Goal: Information Seeking & Learning: Learn about a topic

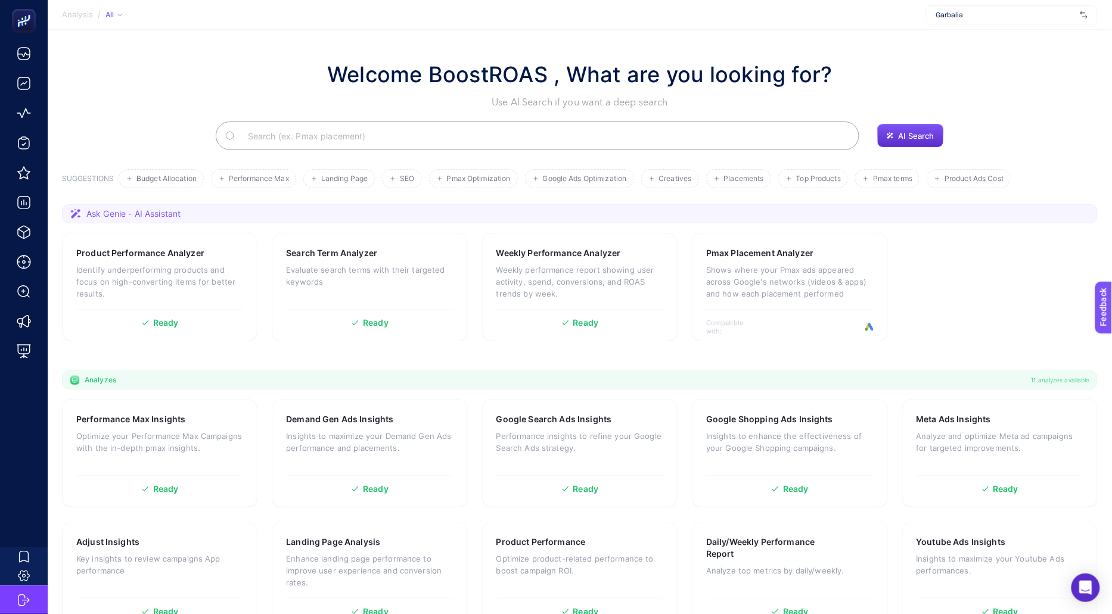
click at [995, 14] on span "Garbalia" at bounding box center [1005, 15] width 139 height 10
type input "empera"
click at [982, 45] on div "Empera Halı" at bounding box center [1011, 39] width 170 height 19
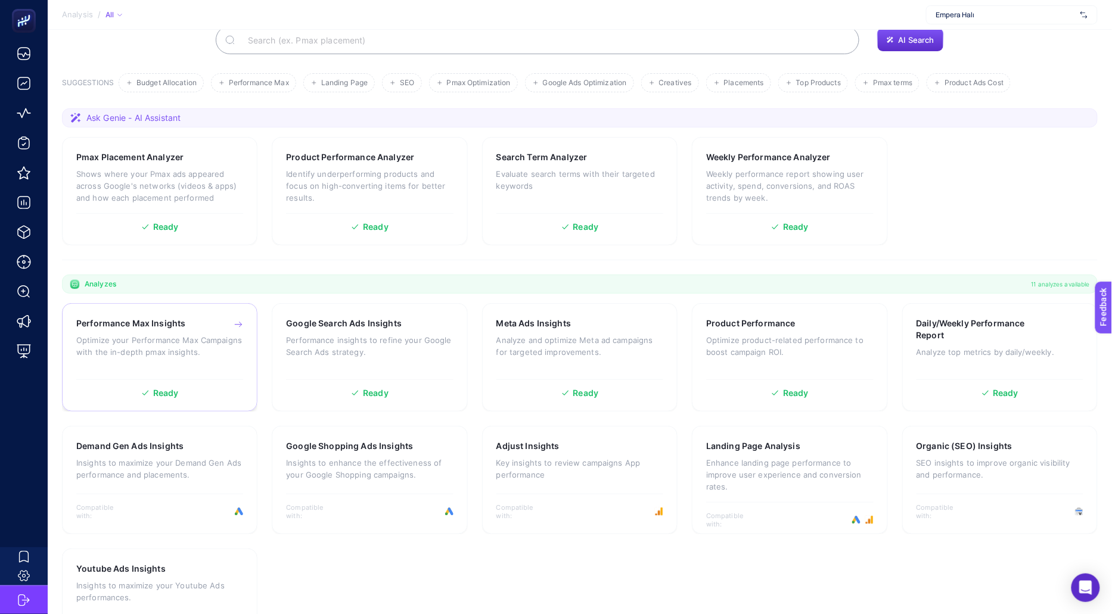
scroll to position [96, 0]
click at [390, 349] on p "Performance insights to refine your Google Search Ads strategy." at bounding box center [369, 346] width 167 height 24
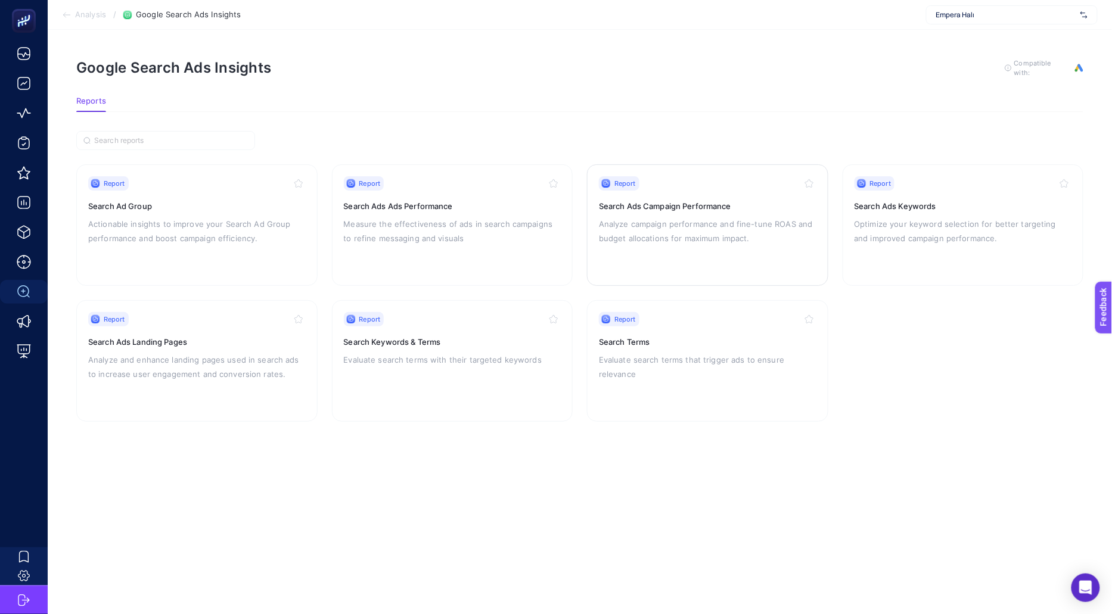
click at [723, 244] on div "Report Search Ads Campaign Performance Analyze campaign performance and fine-tu…" at bounding box center [707, 225] width 217 height 98
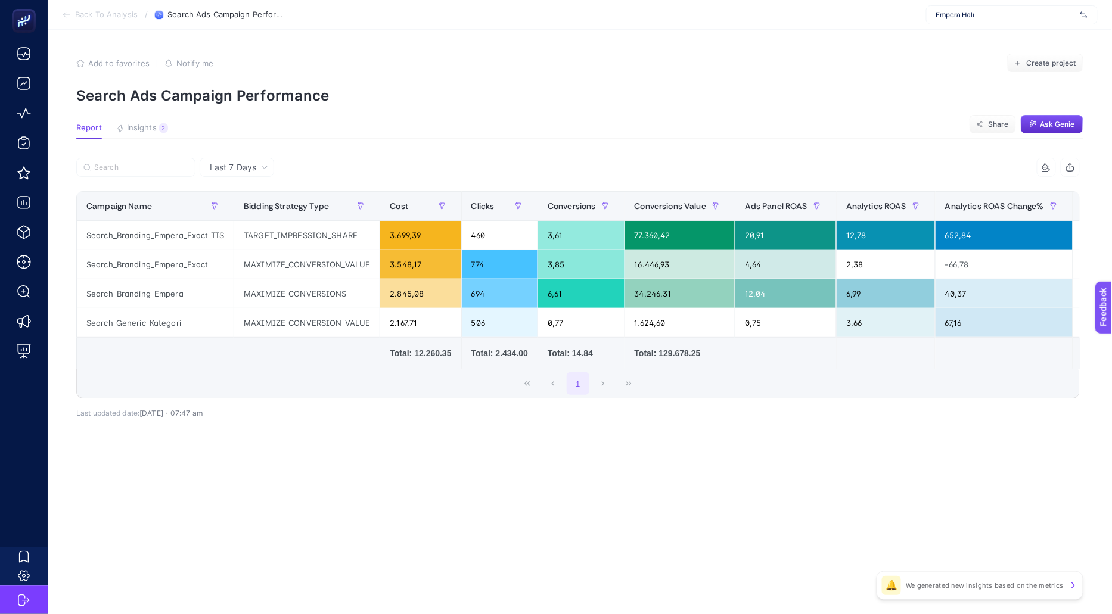
click at [112, 15] on span "Back To Analysis" at bounding box center [106, 15] width 63 height 10
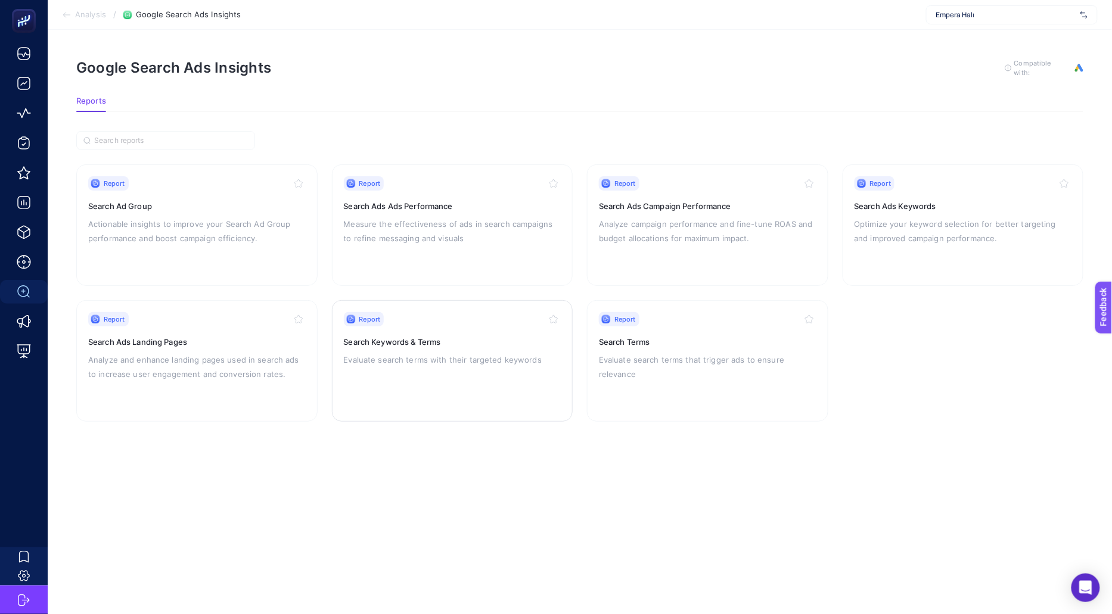
click at [448, 353] on p "Evaluate search terms with their targeted keywords" at bounding box center [452, 360] width 217 height 14
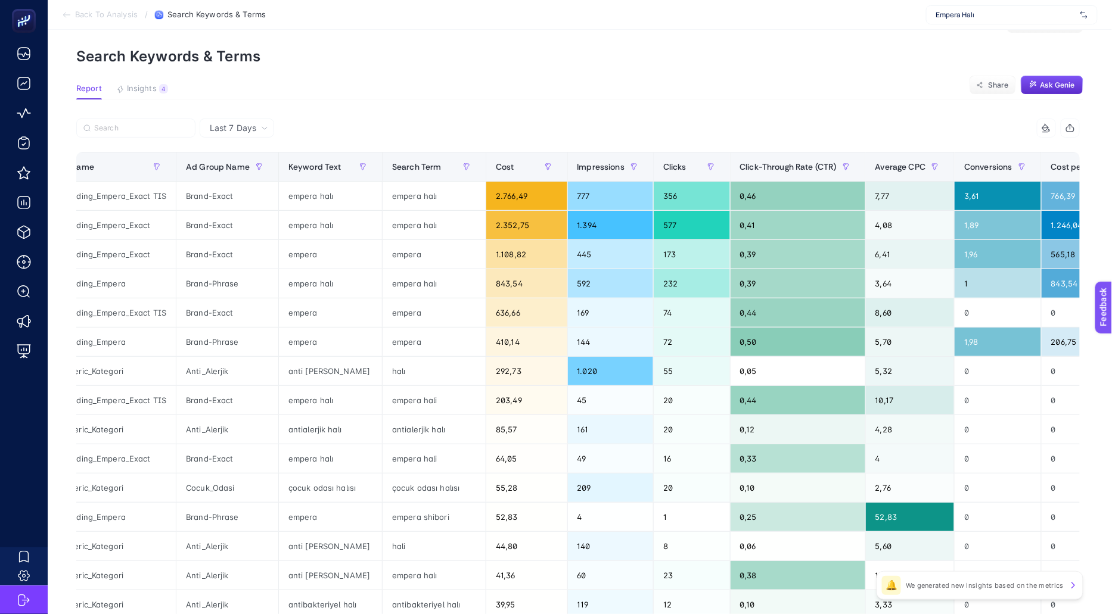
scroll to position [0, 72]
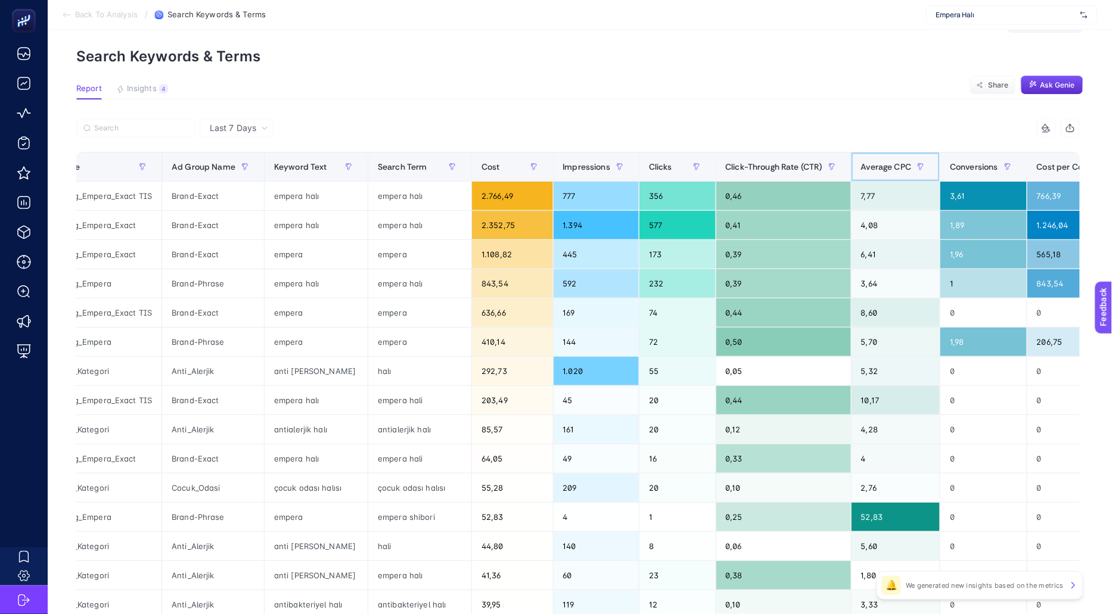
click at [885, 166] on span "Average CPC" at bounding box center [886, 167] width 51 height 10
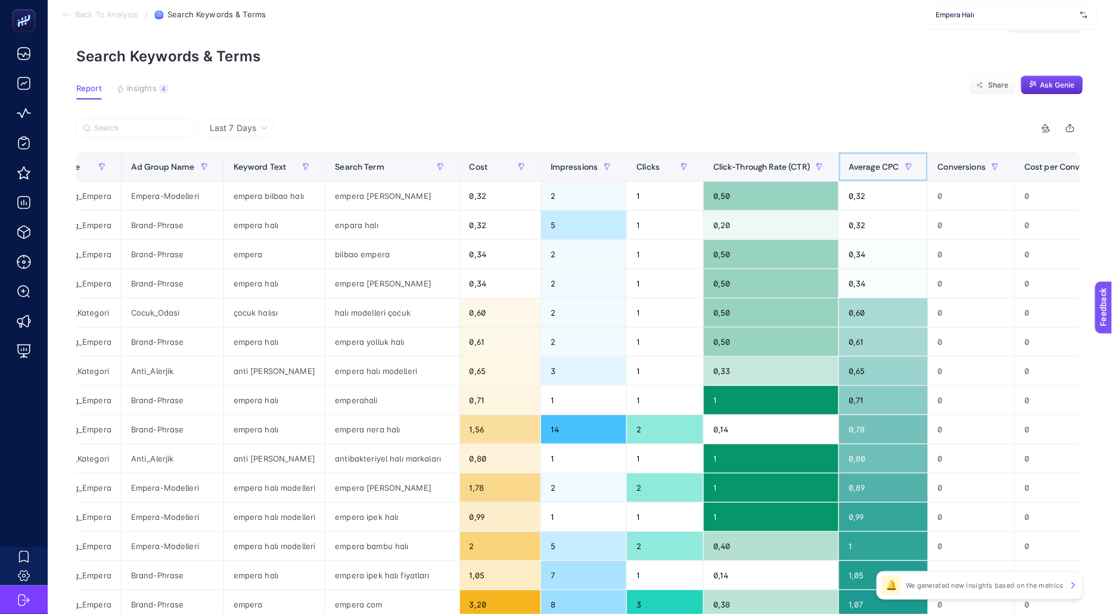
click at [885, 165] on span "Average CPC" at bounding box center [873, 167] width 51 height 10
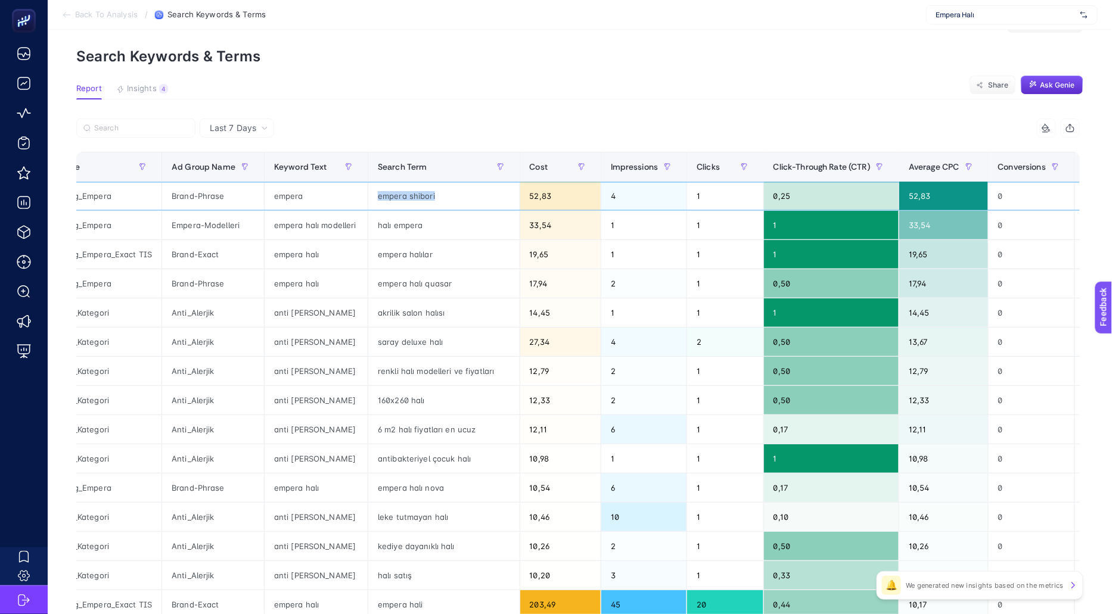
drag, startPoint x: 369, startPoint y: 190, endPoint x: 459, endPoint y: 194, distance: 89.4
click at [459, 194] on div "empera shibori" at bounding box center [443, 196] width 151 height 29
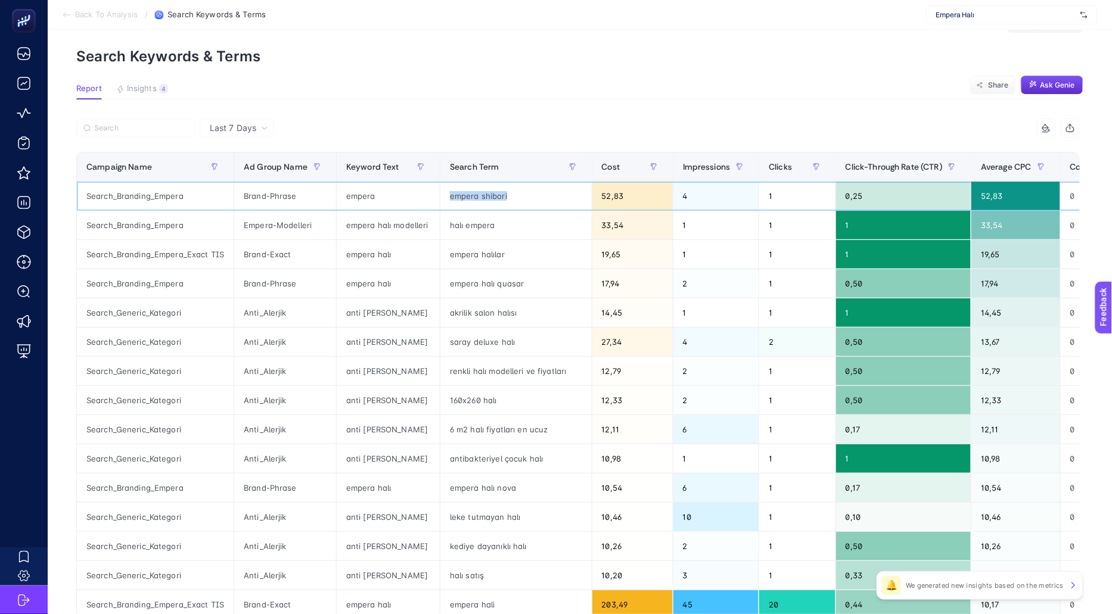
copy div "empera shibori"
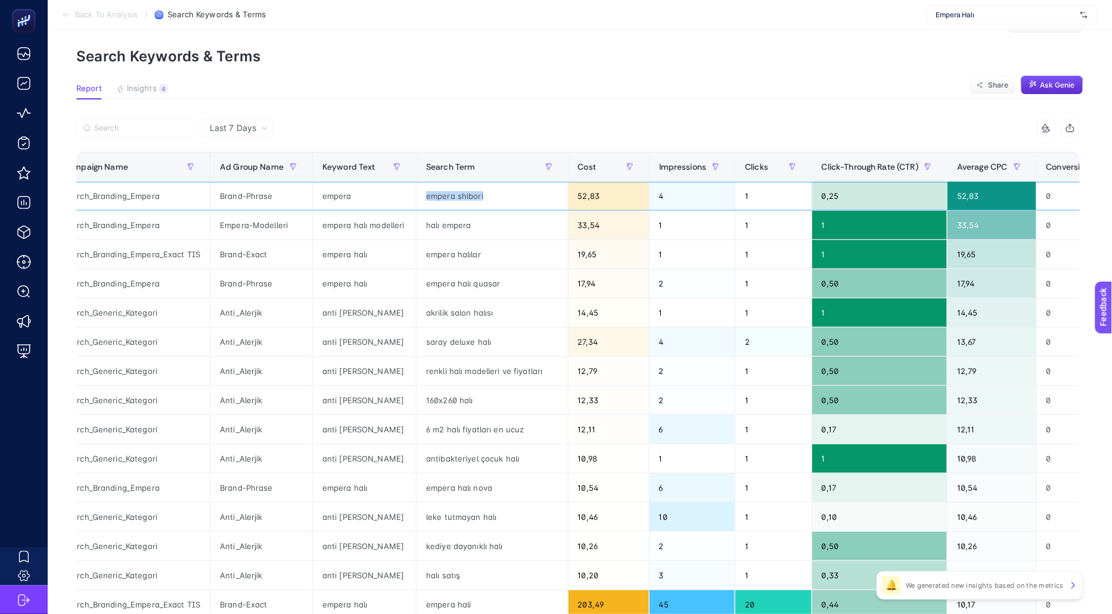
scroll to position [0, 32]
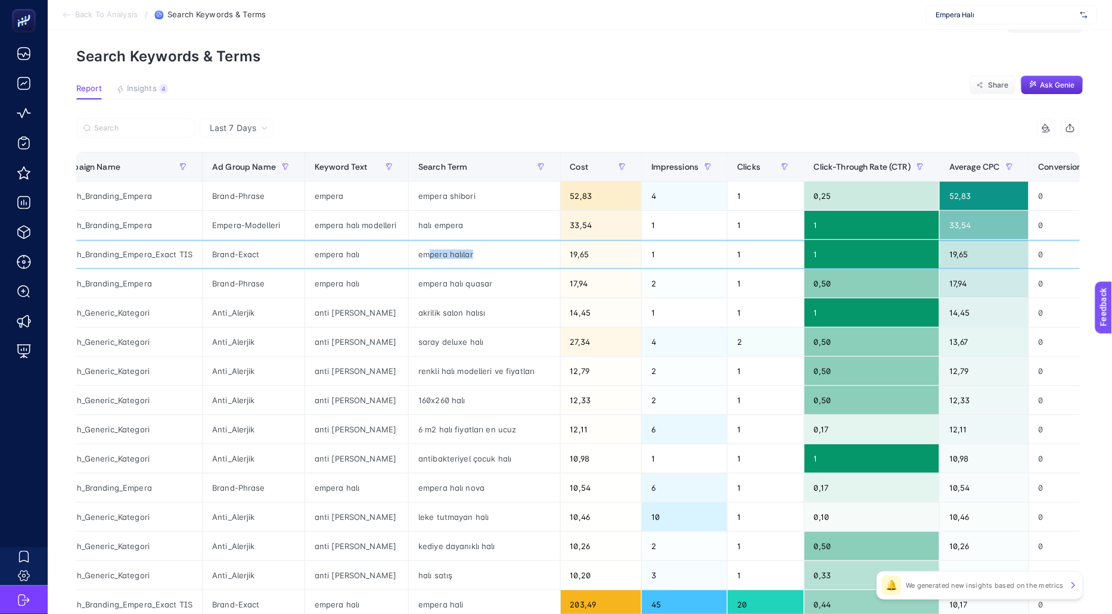
drag, startPoint x: 423, startPoint y: 248, endPoint x: 494, endPoint y: 248, distance: 70.9
click at [494, 248] on div "empera halılar" at bounding box center [484, 254] width 151 height 29
drag, startPoint x: 416, startPoint y: 254, endPoint x: 468, endPoint y: 250, distance: 52.5
click at [468, 250] on div "empera halılar" at bounding box center [484, 254] width 151 height 29
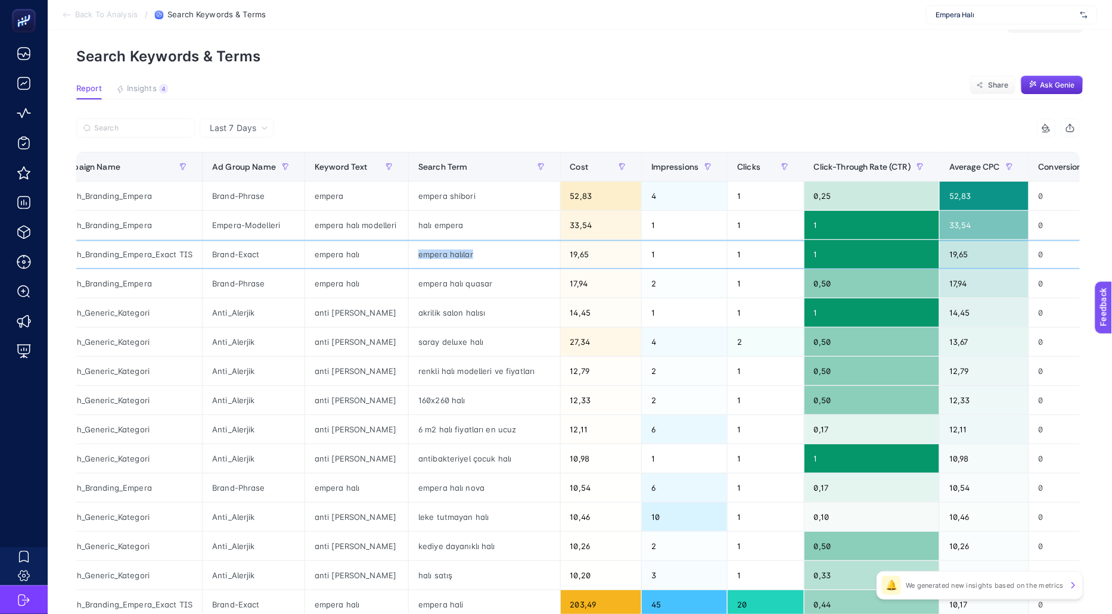
click at [468, 250] on div "empera halılar" at bounding box center [484, 254] width 151 height 29
click at [473, 256] on div "empera halılar" at bounding box center [484, 254] width 151 height 29
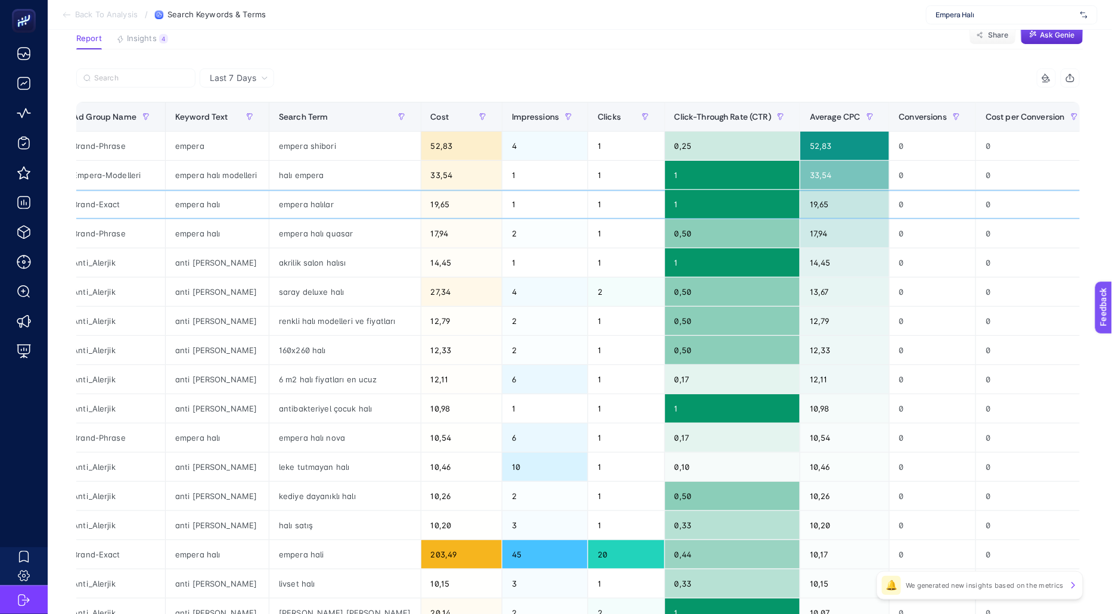
scroll to position [0, 181]
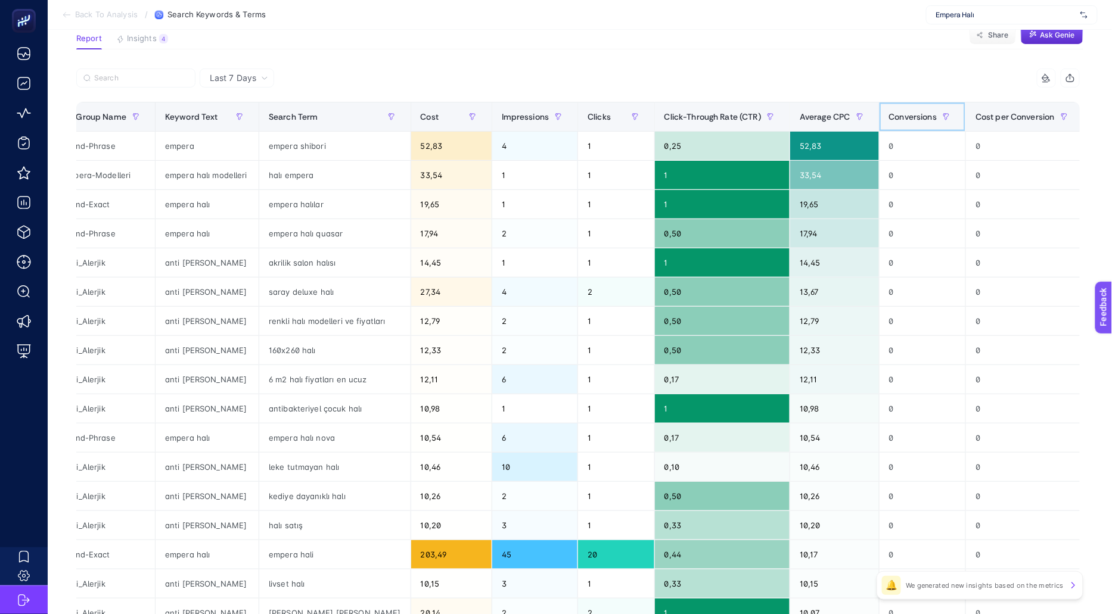
click at [891, 117] on span "Conversions" at bounding box center [913, 117] width 48 height 10
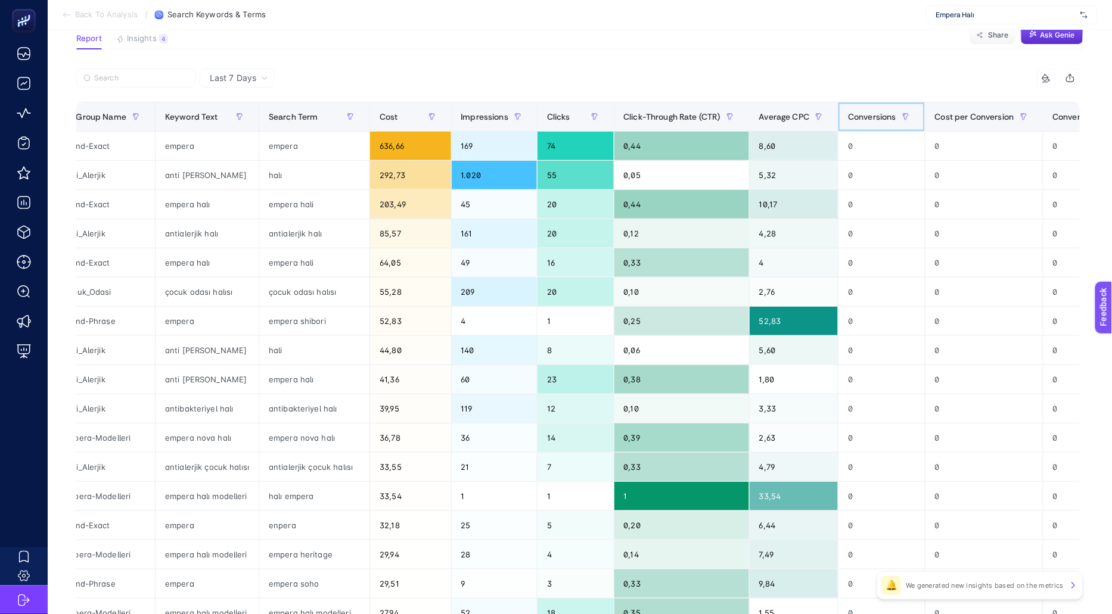
click at [891, 117] on span "Conversions" at bounding box center [872, 117] width 48 height 10
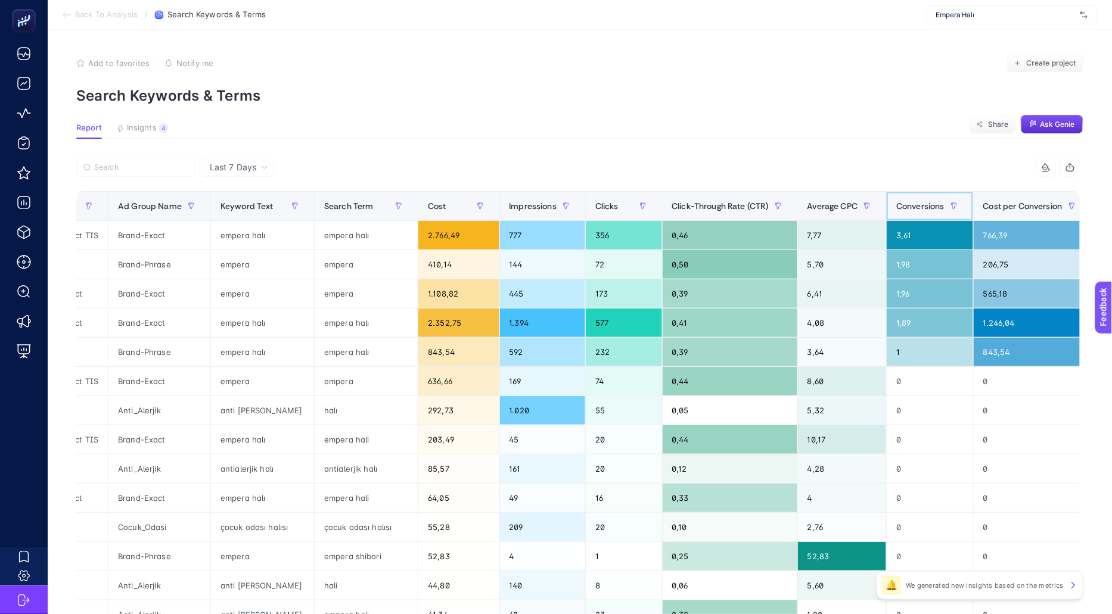
scroll to position [0, 0]
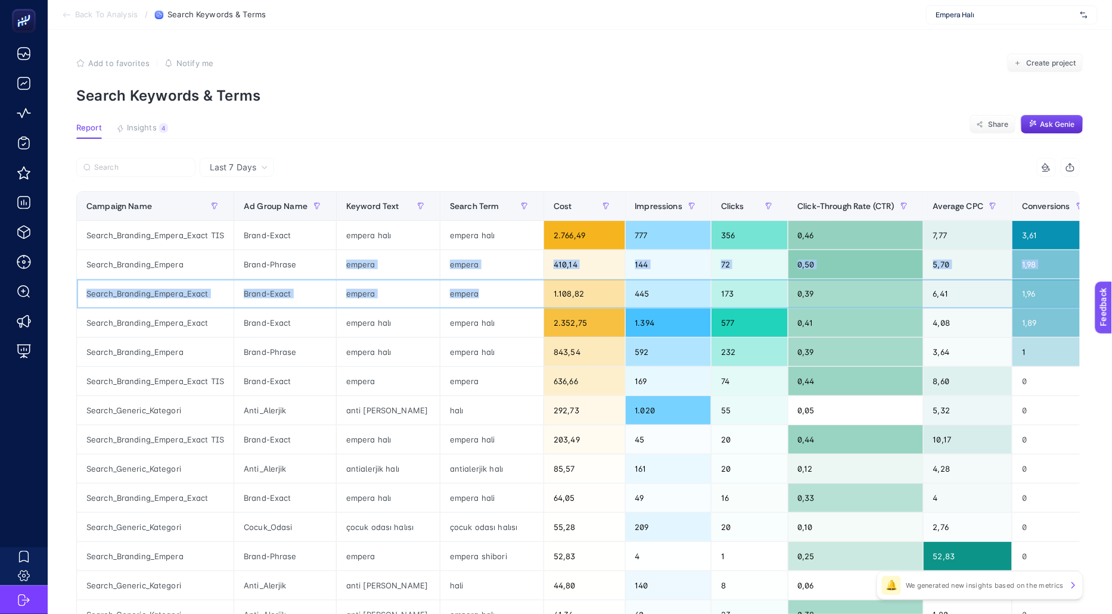
drag, startPoint x: 476, startPoint y: 297, endPoint x: 431, endPoint y: 254, distance: 62.0
click at [431, 254] on tbody "Search_Branding_Empera_Exact TIS Brand-Exact empera halı empera halı 2.766,49 7…" at bounding box center [754, 513] width 1355 height 584
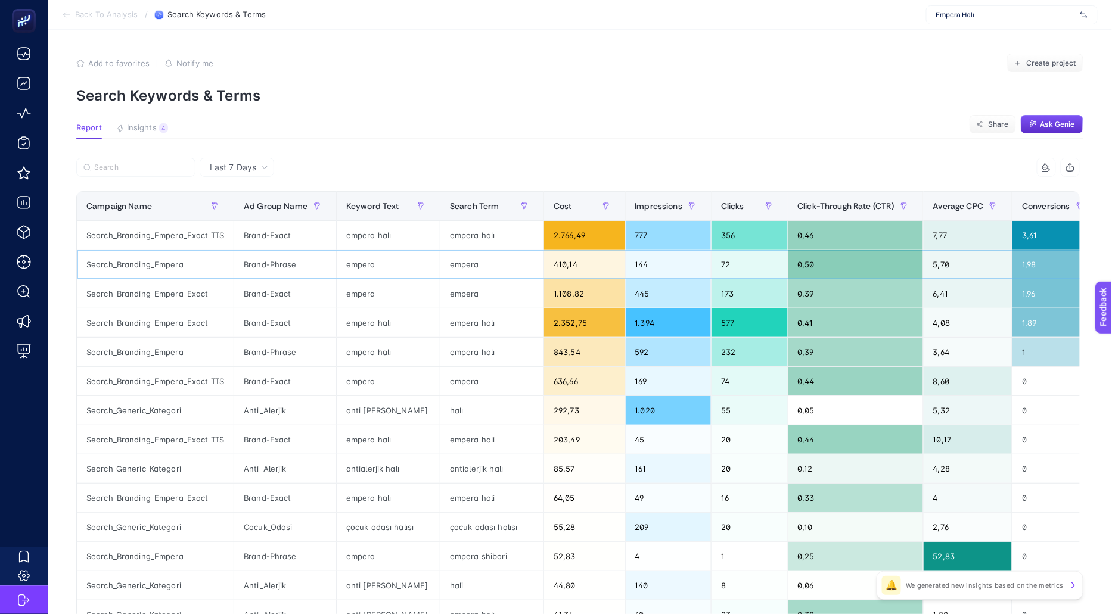
click at [452, 259] on div "empera" at bounding box center [491, 264] width 103 height 29
drag, startPoint x: 450, startPoint y: 259, endPoint x: 494, endPoint y: 264, distance: 43.7
click at [494, 264] on div "empera" at bounding box center [491, 264] width 103 height 29
drag, startPoint x: 329, startPoint y: 266, endPoint x: 477, endPoint y: 266, distance: 147.7
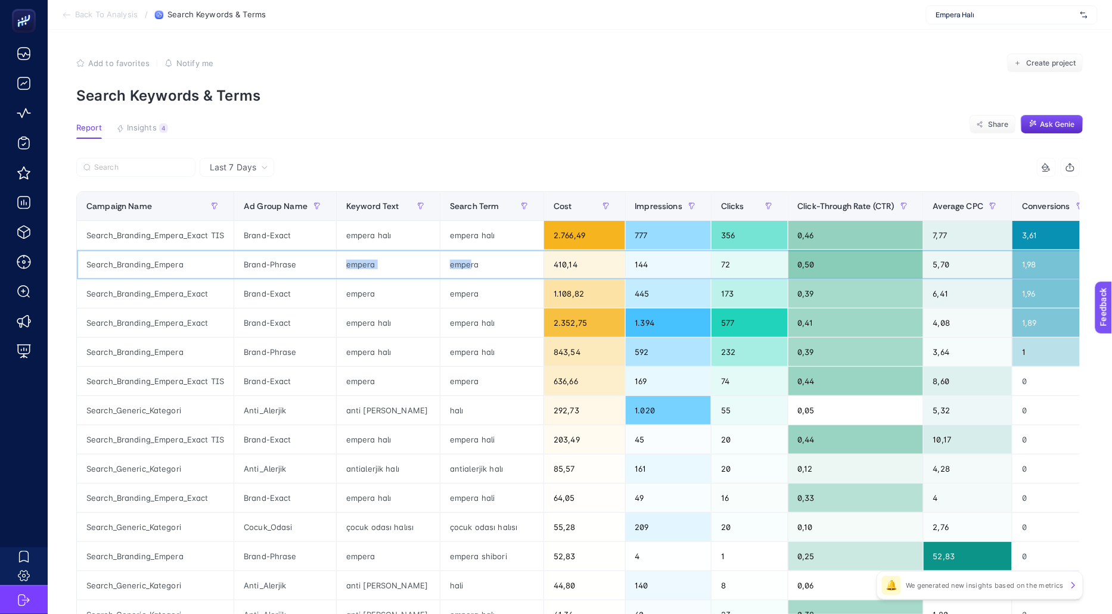
click at [477, 266] on tr "Search_Branding_Empera Brand-Phrase empera empera 410,14 144 72 0,50 5,70 1,98 …" at bounding box center [754, 264] width 1355 height 29
click at [477, 266] on div "empera" at bounding box center [491, 264] width 103 height 29
drag, startPoint x: 339, startPoint y: 266, endPoint x: 470, endPoint y: 287, distance: 132.8
click at [470, 287] on tbody "Search_Branding_Empera_Exact TIS Brand-Exact empera halı empera halı 2.766,49 7…" at bounding box center [754, 513] width 1355 height 584
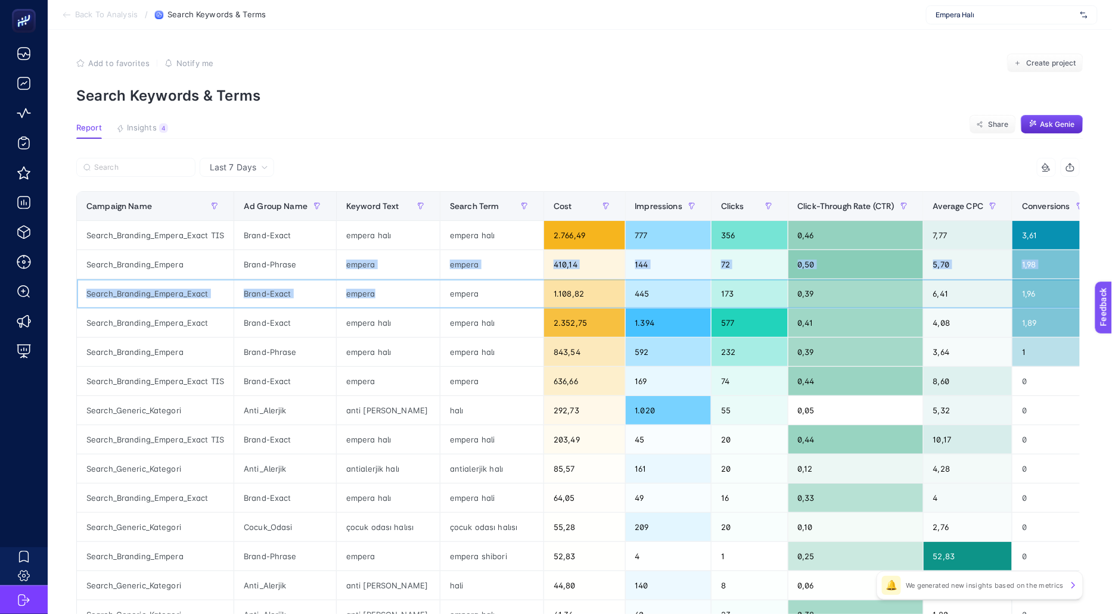
click at [470, 287] on div "empera" at bounding box center [491, 293] width 103 height 29
drag, startPoint x: 484, startPoint y: 293, endPoint x: 377, endPoint y: 288, distance: 106.7
click at [377, 288] on tr "Search_Branding_Empera_Exact Brand-Exact empera empera 1.108,82 445 173 0,39 6,…" at bounding box center [754, 293] width 1355 height 29
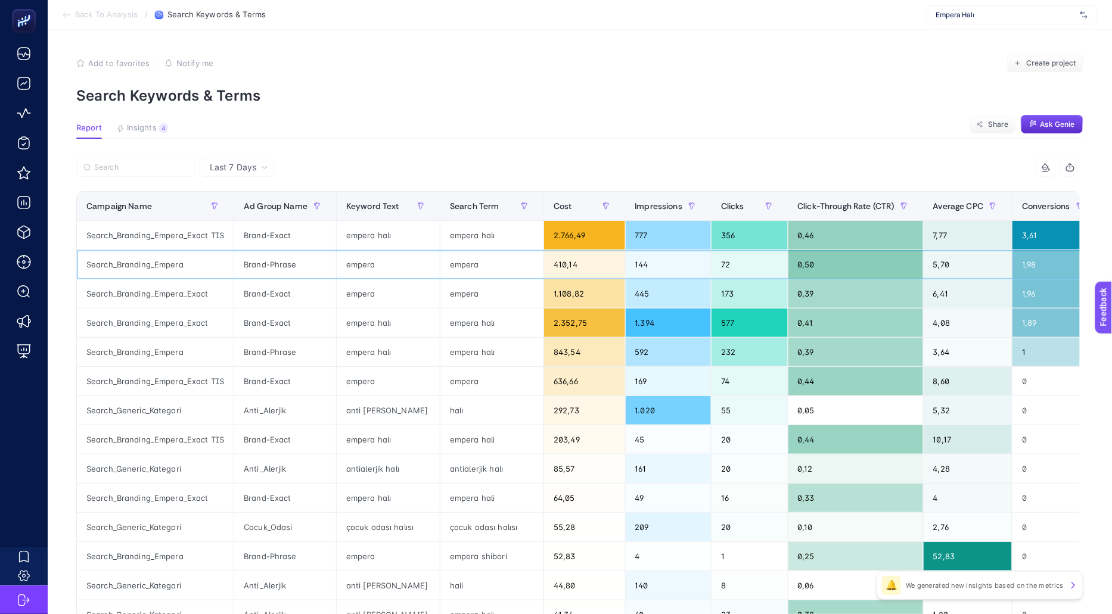
click at [532, 275] on div "empera" at bounding box center [491, 264] width 103 height 29
click at [532, 300] on div "empera" at bounding box center [491, 293] width 103 height 29
drag, startPoint x: 474, startPoint y: 262, endPoint x: 347, endPoint y: 262, distance: 126.3
click at [347, 262] on tr "Search_Branding_Empera Brand-Phrase empera empera 410,14 144 72 0,50 5,70 1,98 …" at bounding box center [754, 264] width 1355 height 29
click at [347, 262] on div "empera" at bounding box center [388, 264] width 103 height 29
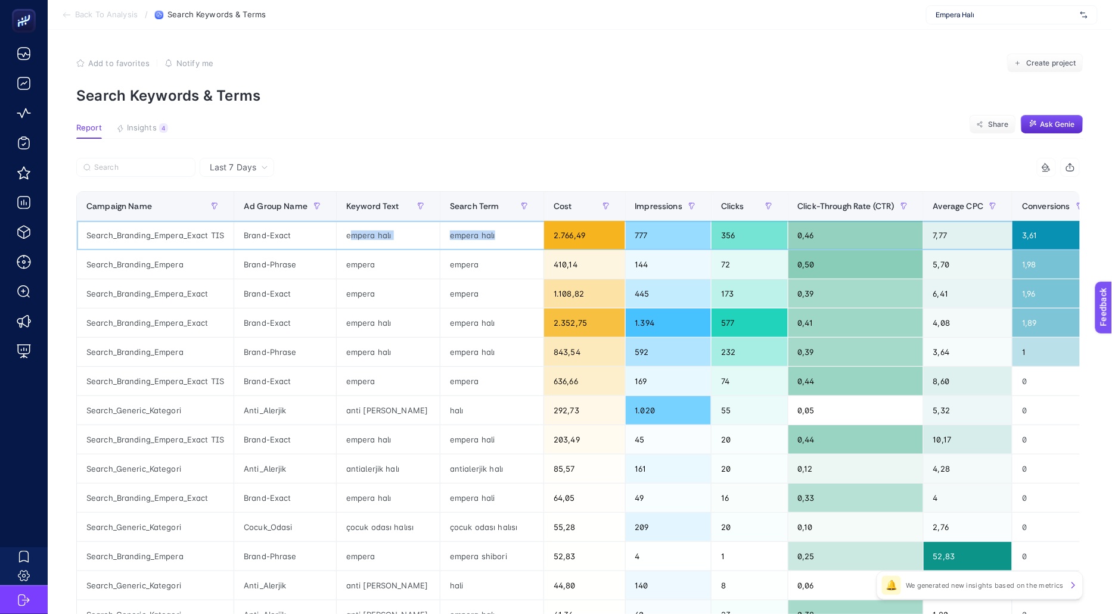
drag, startPoint x: 347, startPoint y: 238, endPoint x: 499, endPoint y: 232, distance: 152.0
click at [499, 232] on tr "Search_Branding_Empera_Exact TIS Brand-Exact empera halı empera halı 2.766,49 7…" at bounding box center [754, 235] width 1355 height 29
click at [499, 232] on div "empera halı" at bounding box center [491, 235] width 103 height 29
click at [499, 261] on div "empera" at bounding box center [491, 264] width 103 height 29
drag, startPoint x: 499, startPoint y: 261, endPoint x: 367, endPoint y: 257, distance: 131.7
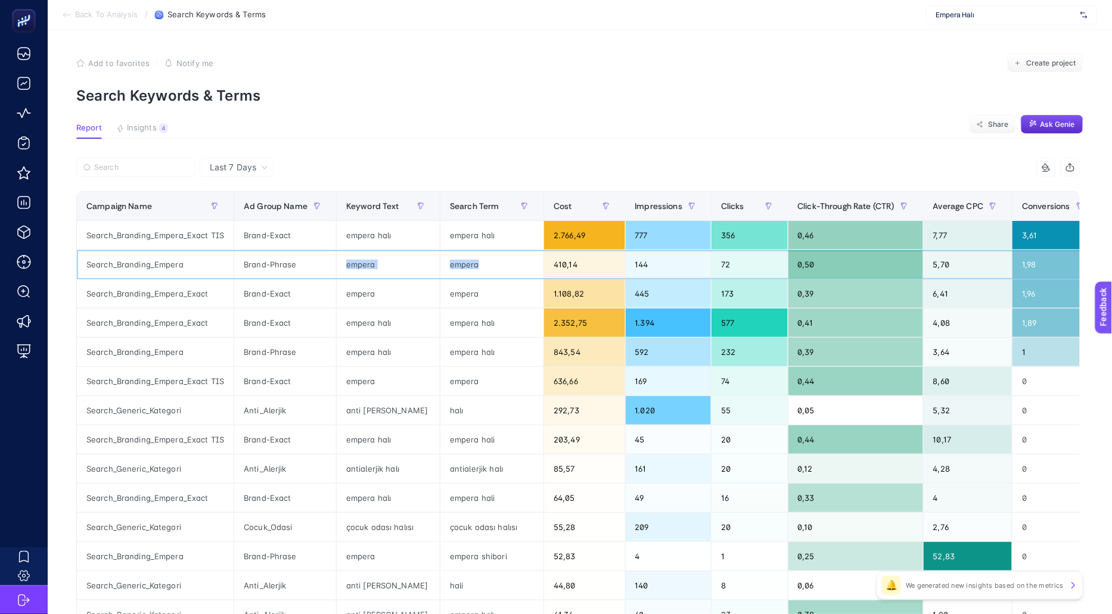
click at [367, 257] on tr "Search_Branding_Empera Brand-Phrase empera empera 410,14 144 72 0,50 5,70 1,98 …" at bounding box center [754, 264] width 1355 height 29
click at [367, 257] on div "empera" at bounding box center [388, 264] width 103 height 29
drag, startPoint x: 365, startPoint y: 236, endPoint x: 450, endPoint y: 236, distance: 85.2
click at [450, 236] on tr "Search_Branding_Empera_Exact TIS Brand-Exact empera halı empera halı 2.766,49 7…" at bounding box center [754, 235] width 1355 height 29
click at [450, 236] on div "empera halı" at bounding box center [491, 235] width 103 height 29
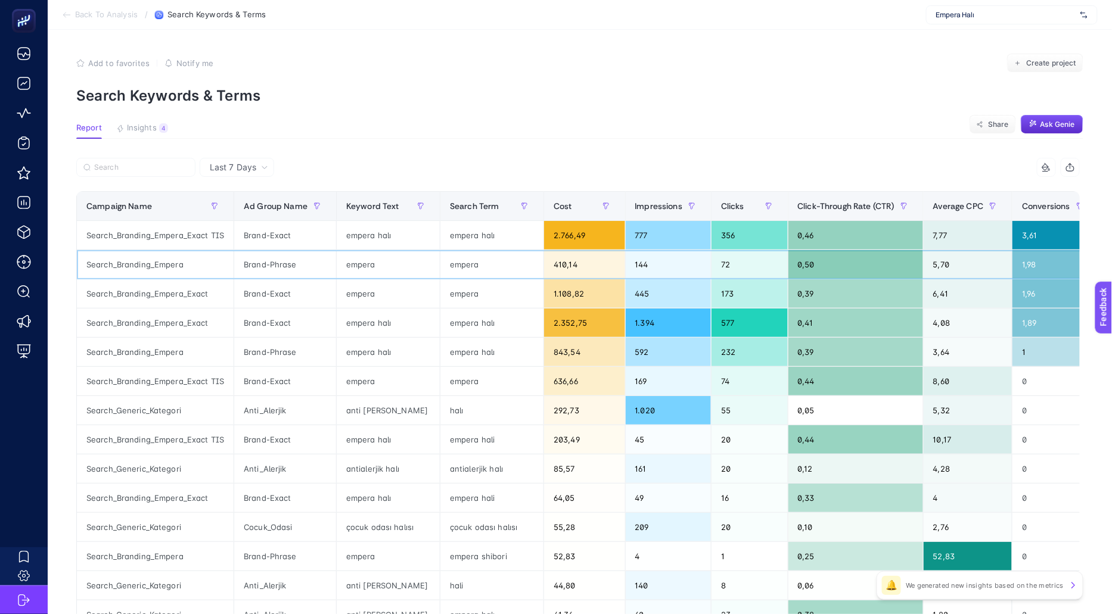
drag, startPoint x: 370, startPoint y: 275, endPoint x: 440, endPoint y: 275, distance: 69.7
click at [439, 275] on tr "Search_Branding_Empera Brand-Phrase empera empera 410,14 144 72 0,50 5,70 1,98 …" at bounding box center [754, 264] width 1355 height 29
drag, startPoint x: 381, startPoint y: 294, endPoint x: 495, endPoint y: 294, distance: 114.4
click at [495, 294] on tr "Search_Branding_Empera_Exact Brand-Exact empera empera 1.108,82 445 173 0,39 6,…" at bounding box center [754, 293] width 1355 height 29
click at [495, 294] on div "empera" at bounding box center [491, 293] width 103 height 29
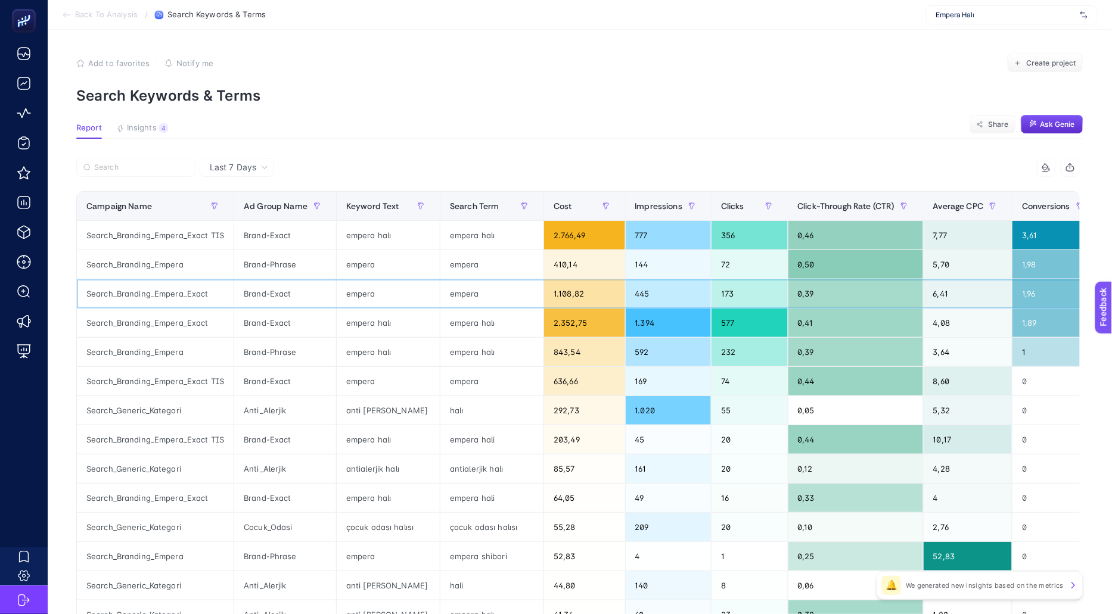
click at [353, 296] on div "empera" at bounding box center [388, 293] width 103 height 29
drag, startPoint x: 340, startPoint y: 293, endPoint x: 482, endPoint y: 291, distance: 141.8
click at [482, 291] on tr "Search_Branding_Empera_Exact Brand-Exact empera empera 1.108,82 445 173 0,39 6,…" at bounding box center [754, 293] width 1355 height 29
drag, startPoint x: 338, startPoint y: 320, endPoint x: 410, endPoint y: 328, distance: 73.1
click at [429, 320] on div "empera halı" at bounding box center [388, 323] width 103 height 29
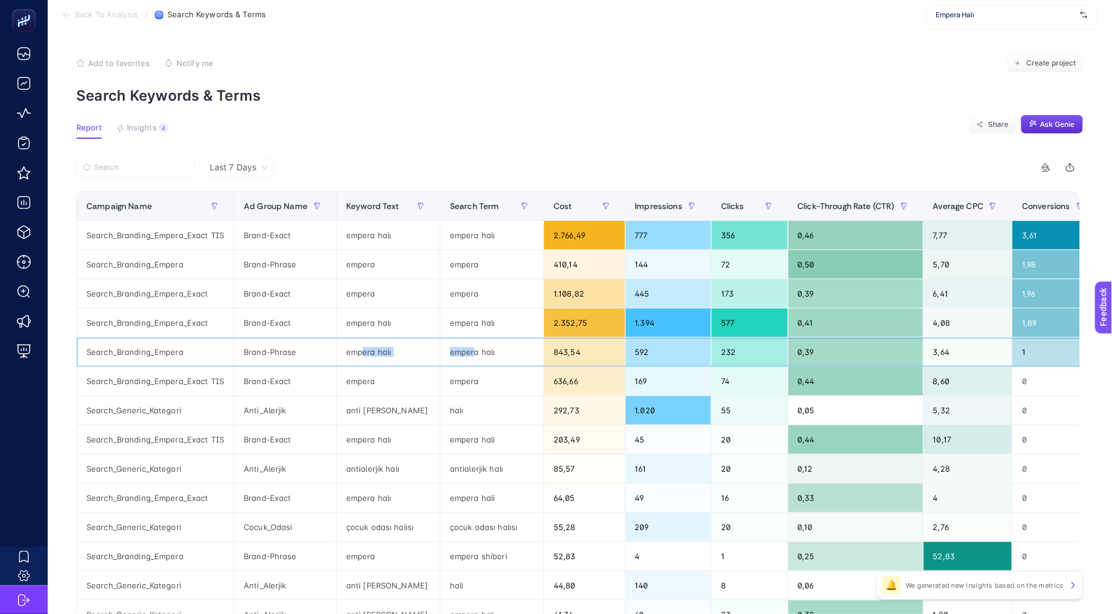
drag, startPoint x: 359, startPoint y: 347, endPoint x: 481, endPoint y: 347, distance: 122.7
click at [481, 347] on tr "Search_Branding_Empera Brand-Phrase empera halı empera halı 843,54 592 232 0,39…" at bounding box center [754, 352] width 1355 height 29
click at [481, 347] on div "empera halı" at bounding box center [491, 352] width 103 height 29
drag, startPoint x: 351, startPoint y: 376, endPoint x: 482, endPoint y: 376, distance: 131.6
click at [482, 376] on tr "Search_Branding_Empera_Exact TIS Brand-Exact empera empera 636,66 169 74 0,44 8…" at bounding box center [754, 381] width 1355 height 29
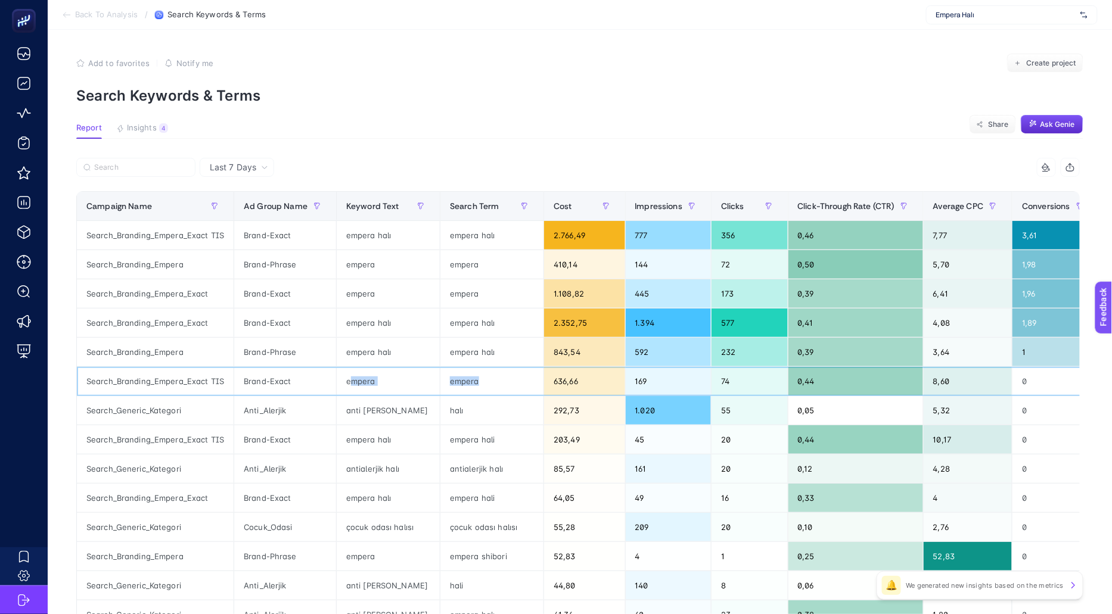
click at [482, 376] on div "empera" at bounding box center [491, 381] width 103 height 29
click at [474, 347] on div "empera halı" at bounding box center [491, 352] width 103 height 29
click at [128, 10] on span "Back To Analysis" at bounding box center [106, 15] width 63 height 10
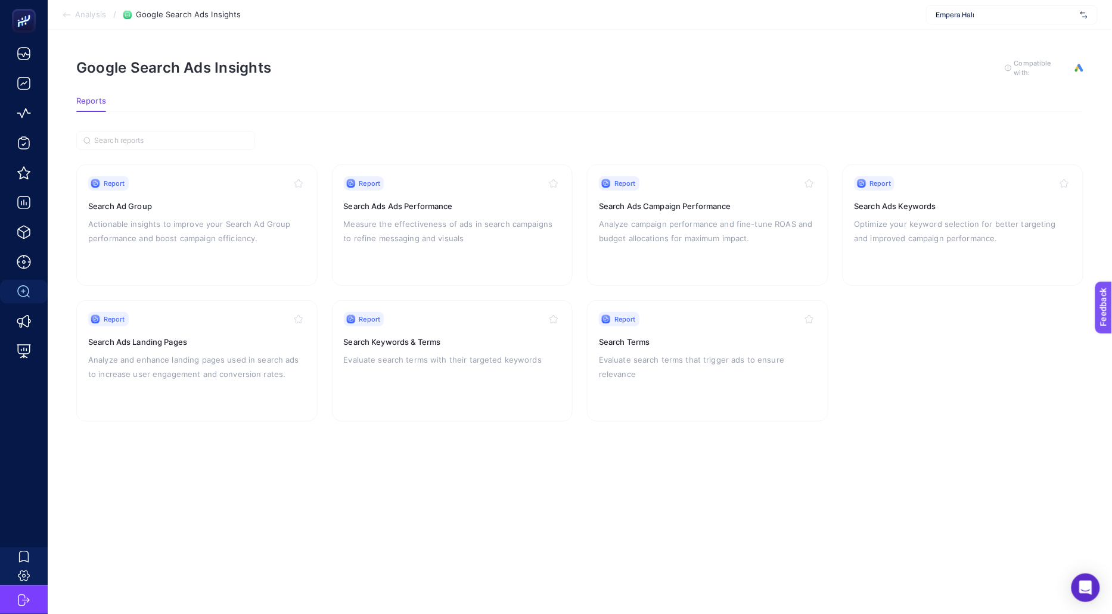
click at [89, 13] on span "Analysis" at bounding box center [90, 15] width 31 height 10
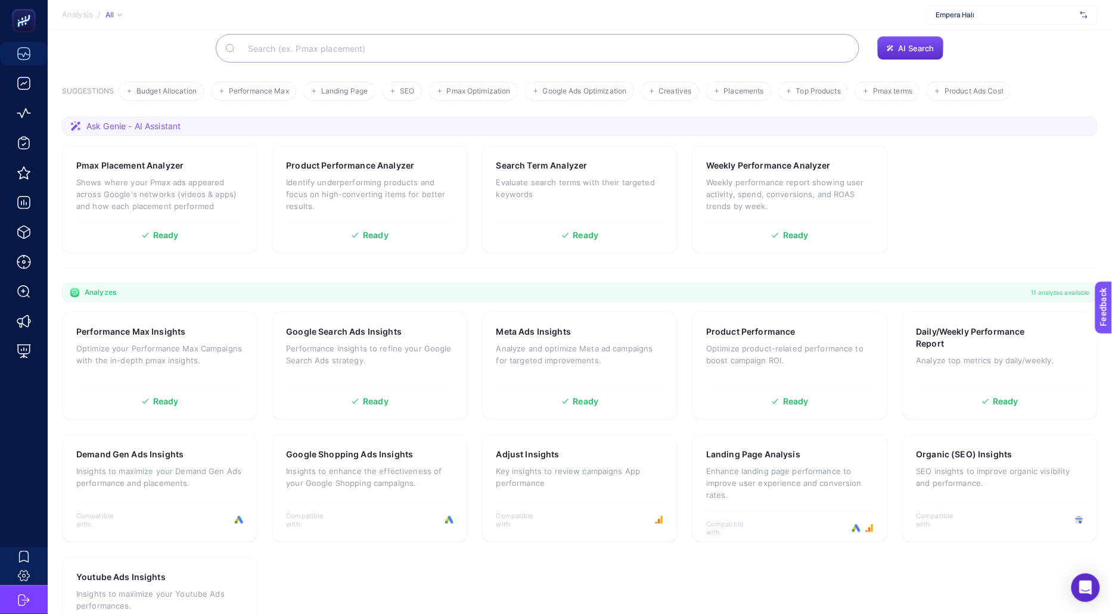
scroll to position [96, 0]
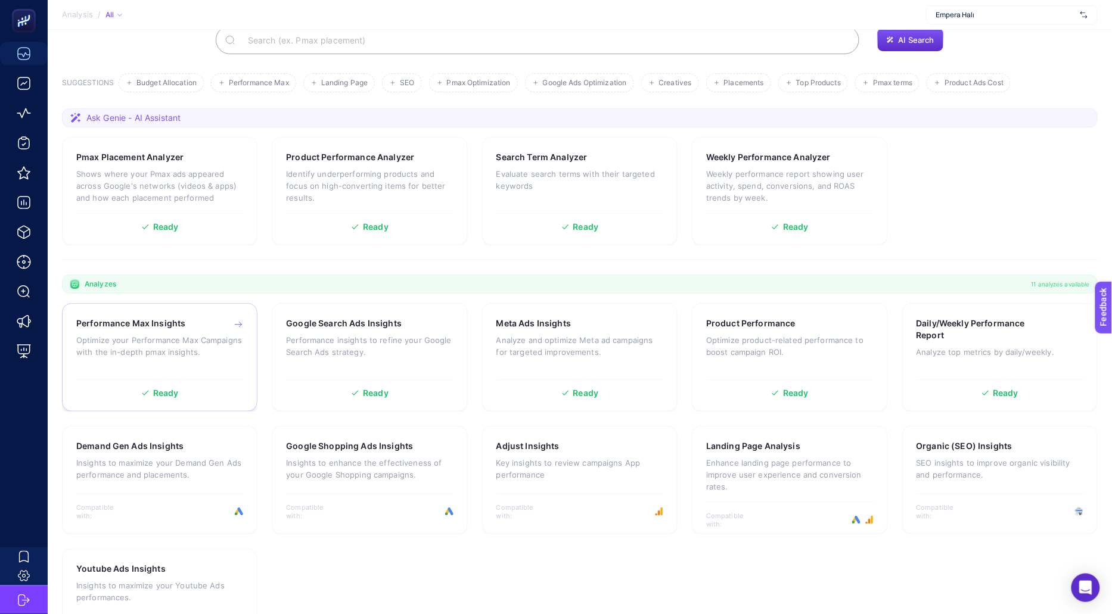
click at [213, 362] on div "Performance Max Insights Optimize your Performance Max Campaigns with the in-de…" at bounding box center [159, 345] width 167 height 56
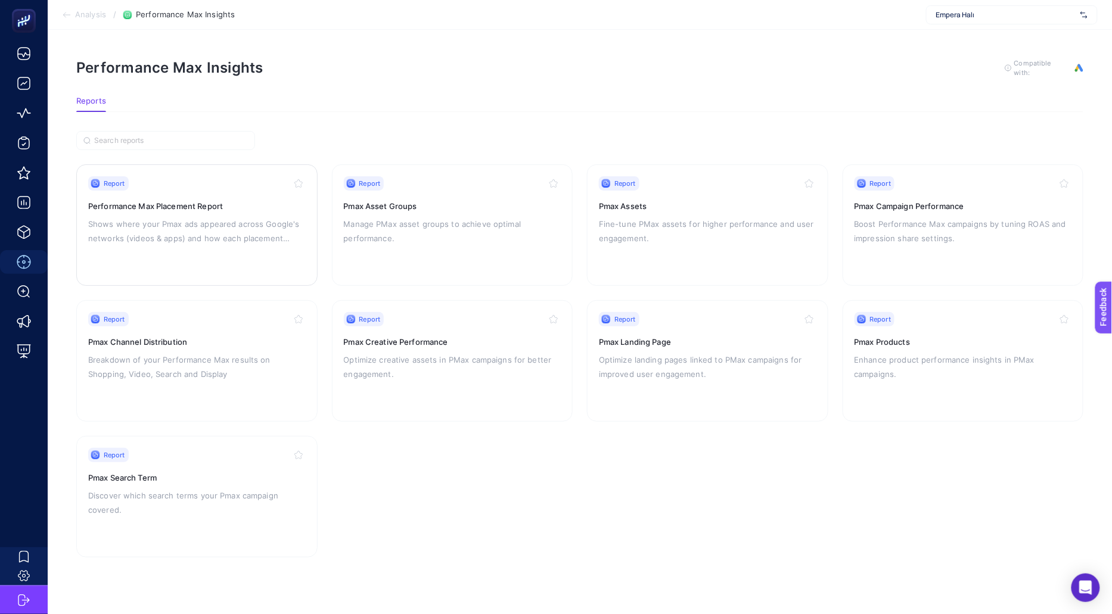
click at [274, 239] on p "Shows where your Pmax ads appeared across Google's networks (videos & apps) and…" at bounding box center [196, 231] width 217 height 29
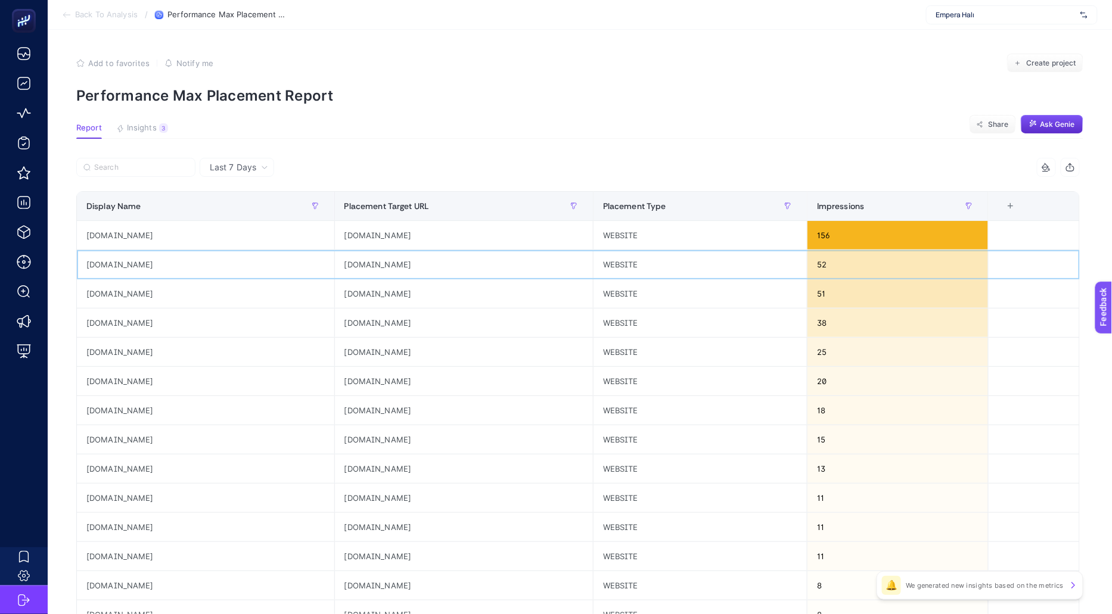
drag, startPoint x: 149, startPoint y: 270, endPoint x: 224, endPoint y: 370, distance: 125.1
click at [223, 363] on tbody "[DOMAIN_NAME] [DOMAIN_NAME] WEBSITE 156 [DOMAIN_NAME] [DOMAIN_NAME] WEBSITE 52 …" at bounding box center [578, 513] width 1003 height 584
click at [224, 371] on div "[DOMAIN_NAME]" at bounding box center [205, 381] width 257 height 29
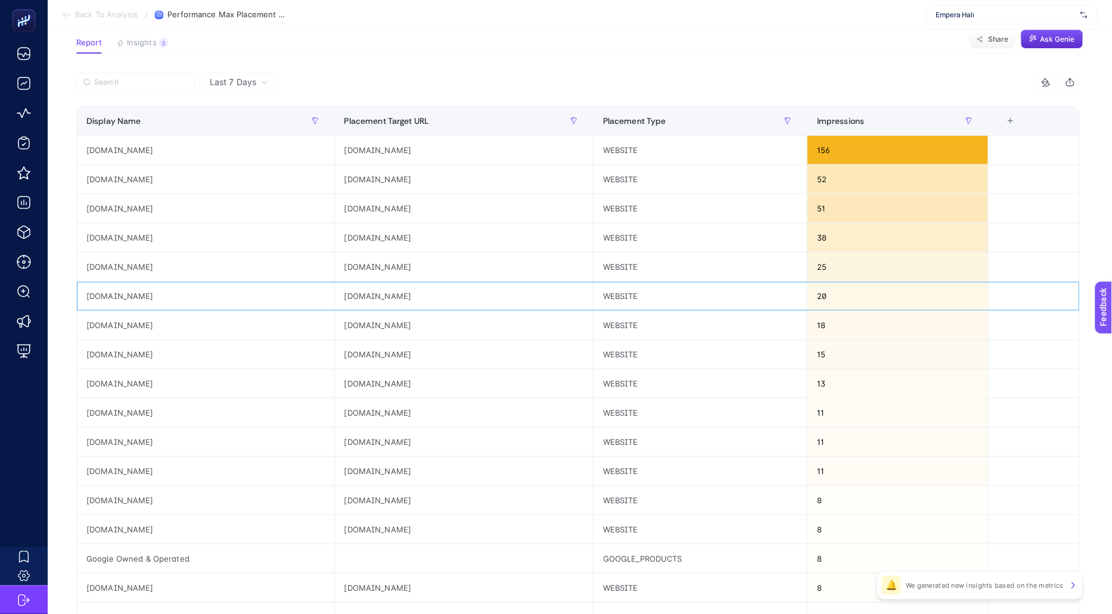
scroll to position [61, 0]
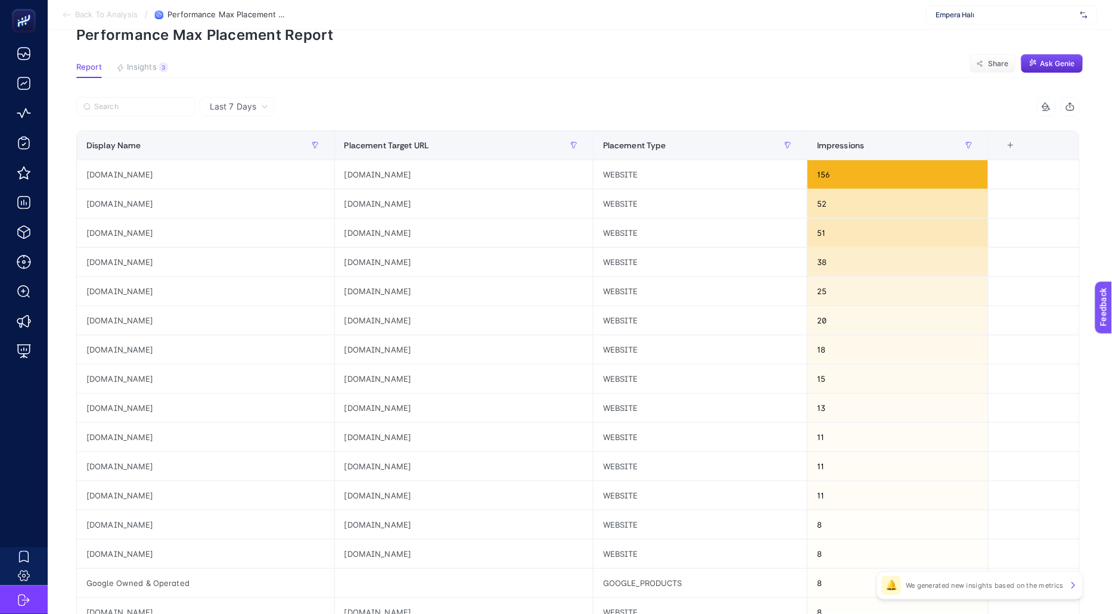
click at [1014, 138] on th "4 items selected +" at bounding box center [1033, 145] width 91 height 29
click at [1013, 141] on div "+" at bounding box center [1010, 146] width 23 height 10
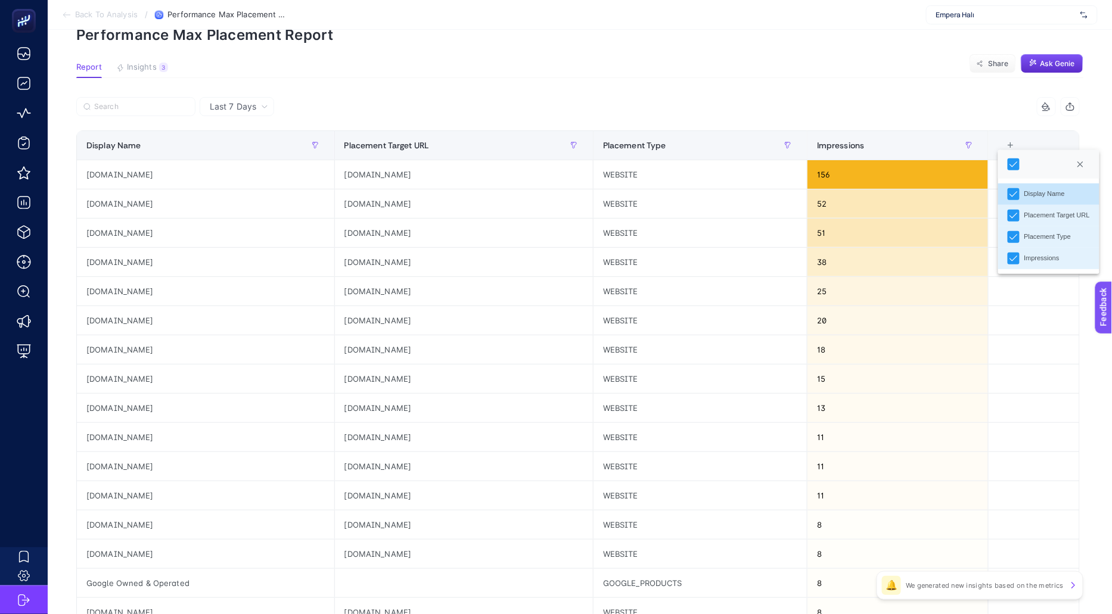
click at [1013, 141] on div "+" at bounding box center [1010, 146] width 23 height 10
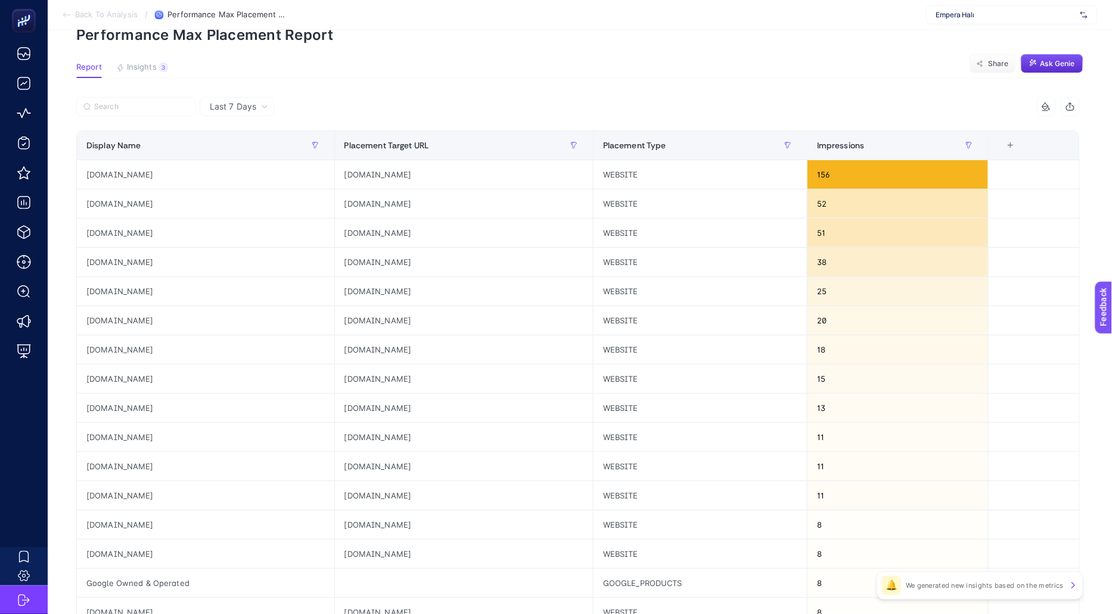
click at [112, 17] on span "Back To Analysis" at bounding box center [106, 15] width 63 height 10
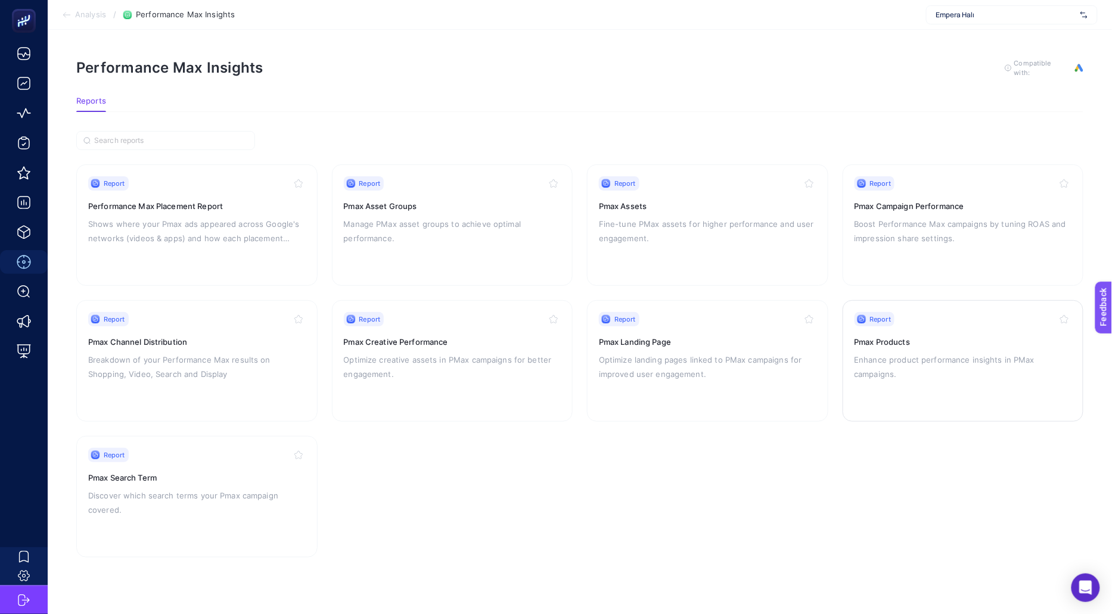
click at [904, 364] on p "Enhance product performance insights in PMax campaigns." at bounding box center [962, 367] width 217 height 29
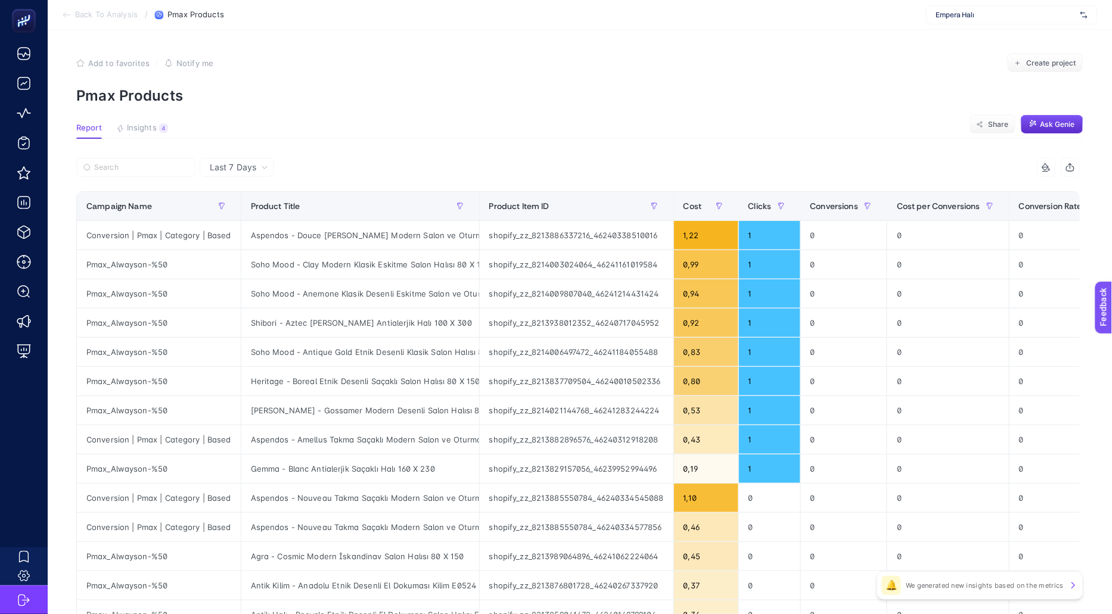
click at [210, 166] on span "Last 7 Days" at bounding box center [233, 167] width 46 height 12
click at [232, 208] on li "Last 30 Days" at bounding box center [236, 213] width 67 height 21
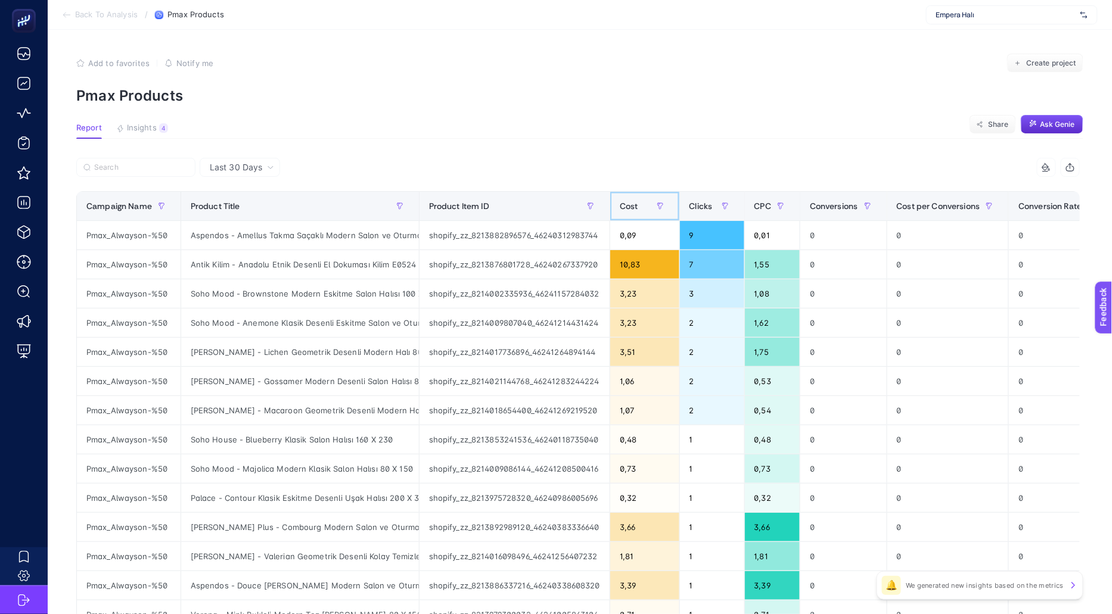
click at [630, 201] on span "Cost" at bounding box center [628, 206] width 18 height 10
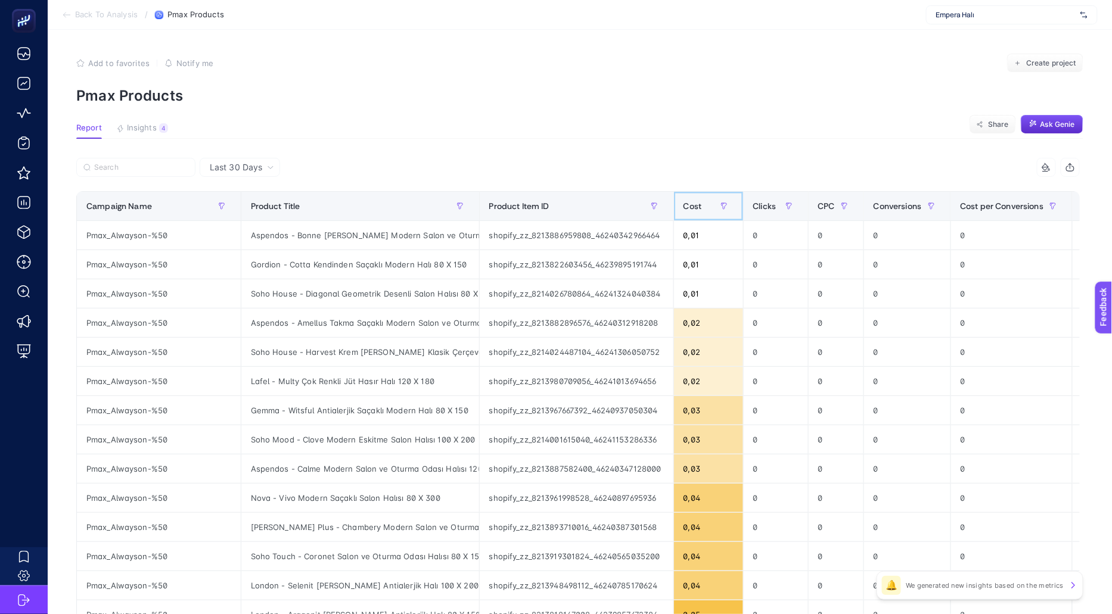
click at [683, 206] on span "Cost" at bounding box center [692, 206] width 18 height 10
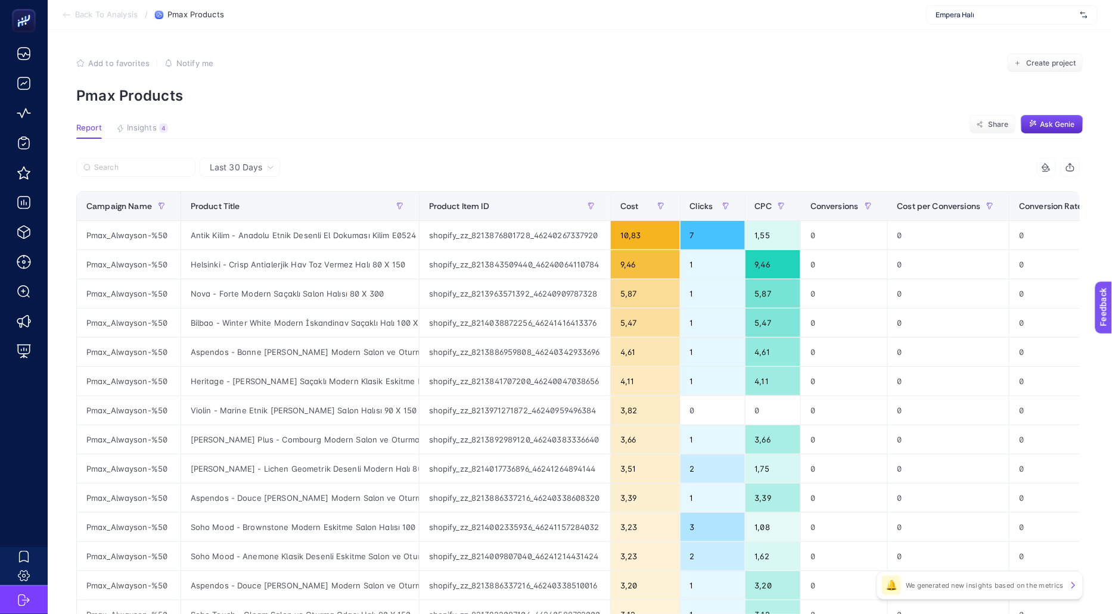
click at [128, 14] on span "Back To Analysis" at bounding box center [106, 15] width 63 height 10
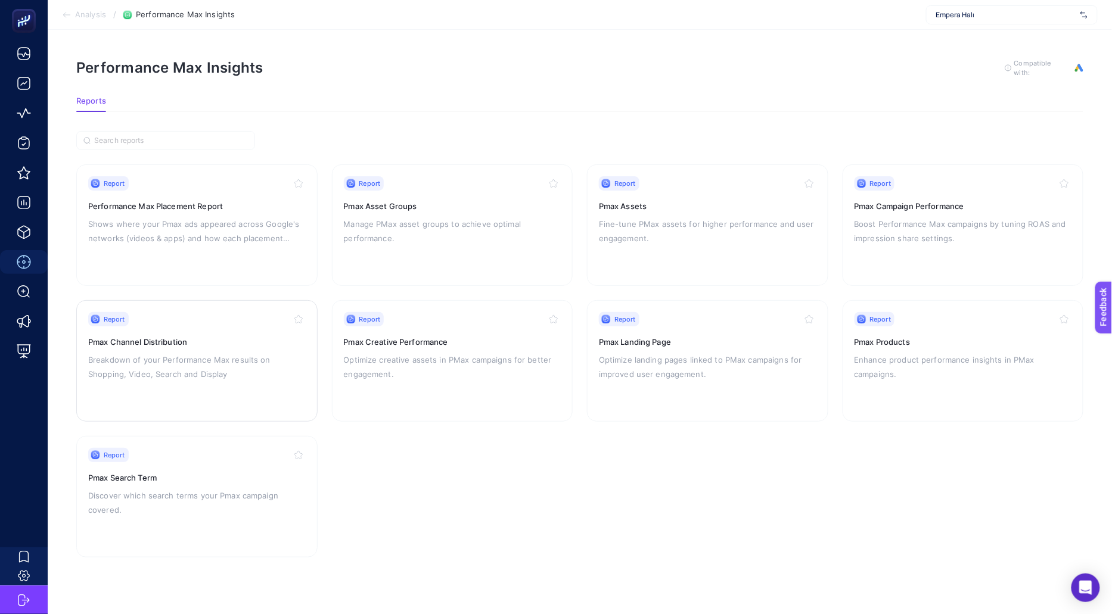
click at [152, 367] on p "Breakdown of your Performance Max results on Shopping, Video, Search and Display" at bounding box center [196, 367] width 217 height 29
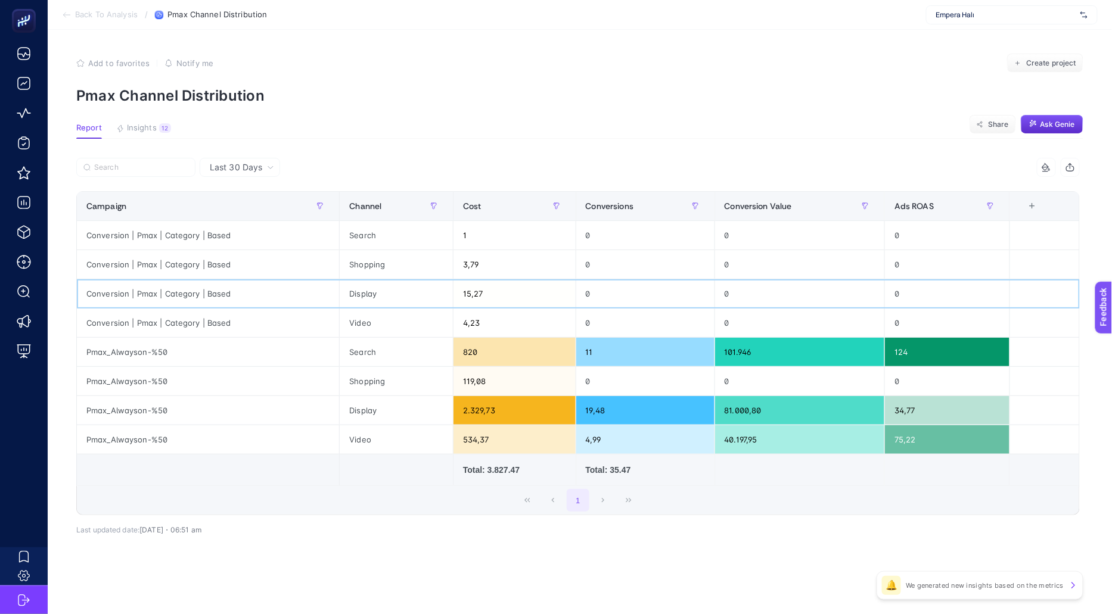
click at [491, 296] on div "15,27" at bounding box center [514, 293] width 122 height 29
click at [515, 407] on div "2.329,73" at bounding box center [514, 410] width 122 height 29
drag, startPoint x: 508, startPoint y: 407, endPoint x: 449, endPoint y: 407, distance: 58.4
click at [449, 407] on tr "Pmax_Alwayson-%50 Display 2.329,73 19,48 81.000,80 34,77" at bounding box center [578, 410] width 1003 height 29
click at [449, 407] on div "Display" at bounding box center [396, 410] width 113 height 29
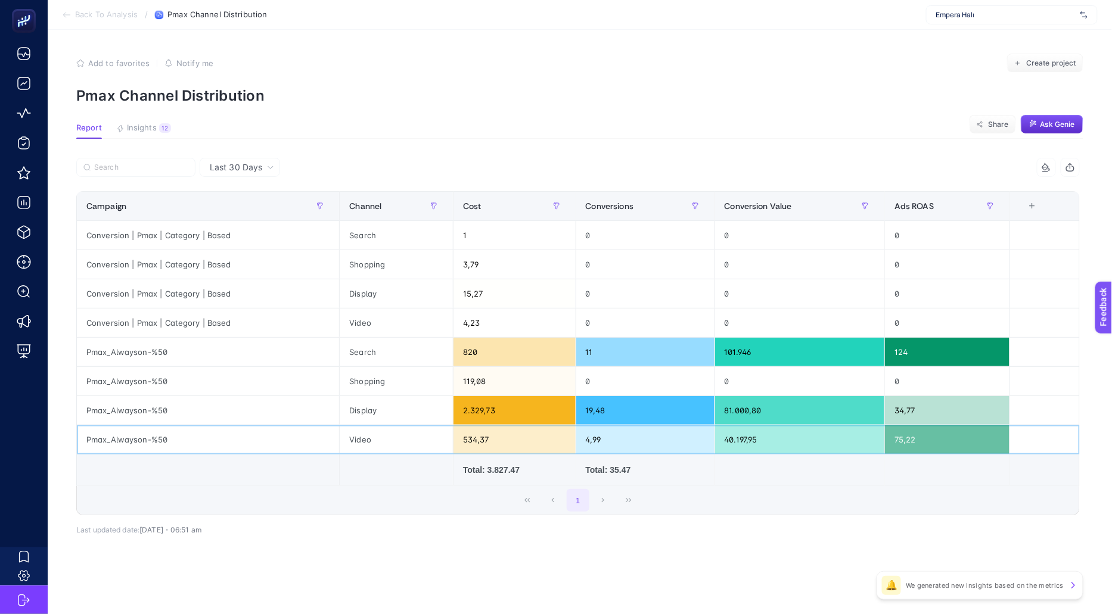
click at [502, 442] on div "534,37" at bounding box center [514, 439] width 122 height 29
click at [478, 373] on div "119,08" at bounding box center [514, 381] width 122 height 29
click at [489, 412] on div "2.329,73" at bounding box center [514, 410] width 122 height 29
click at [334, 493] on div "1" at bounding box center [578, 500] width 1002 height 29
click at [862, 479] on td at bounding box center [799, 470] width 170 height 32
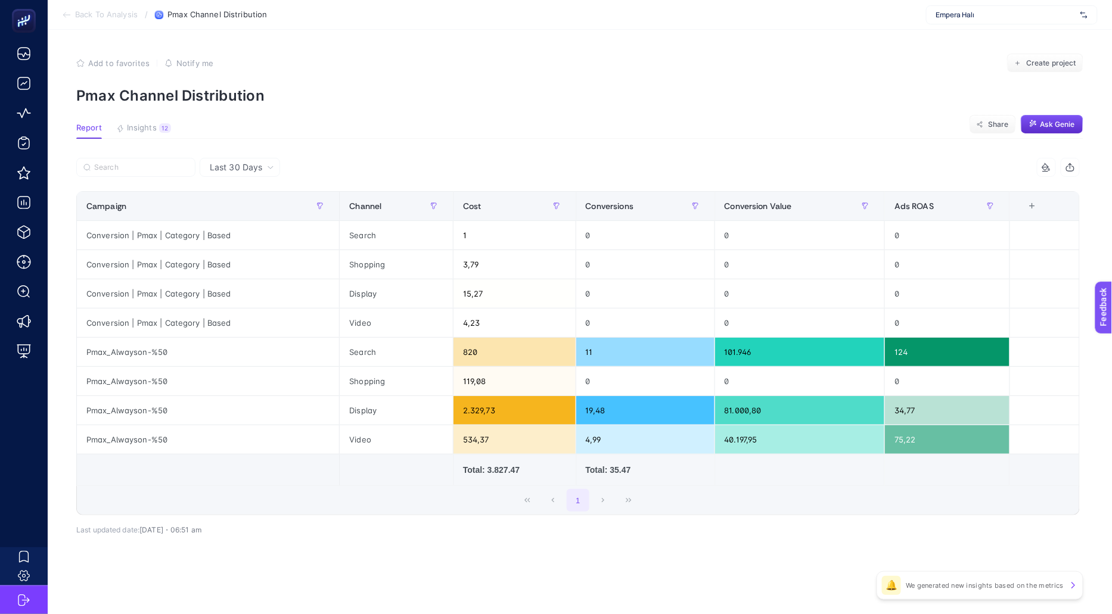
click at [306, 486] on div "1" at bounding box center [578, 500] width 1002 height 29
click at [243, 172] on span "Last 30 Days" at bounding box center [236, 167] width 52 height 12
click at [251, 213] on li "Last 7 Days" at bounding box center [239, 213] width 73 height 21
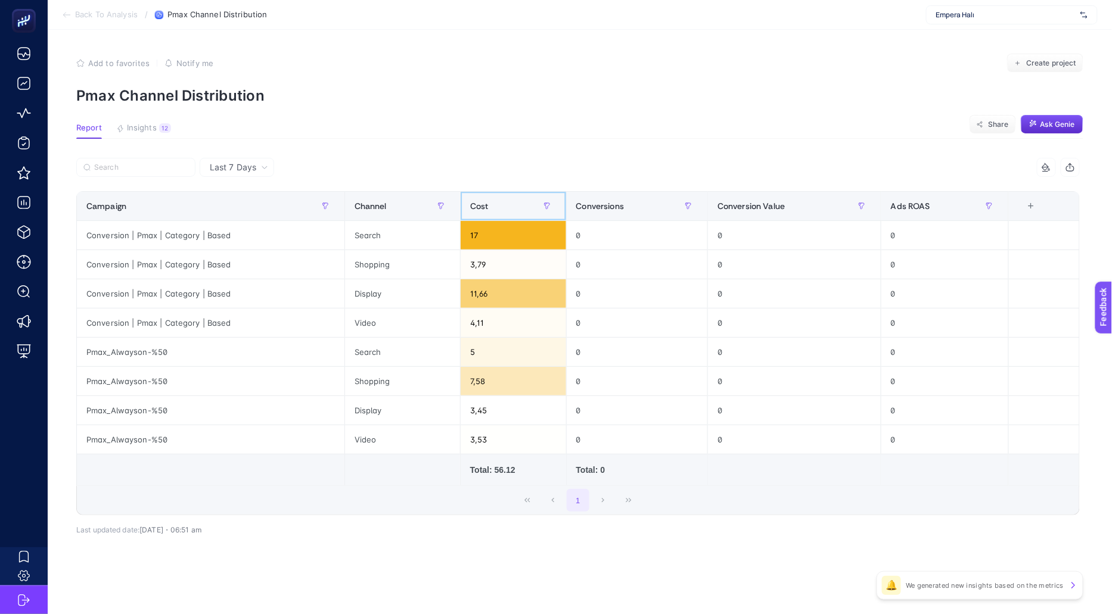
click at [488, 203] on div "Cost" at bounding box center [513, 206] width 86 height 19
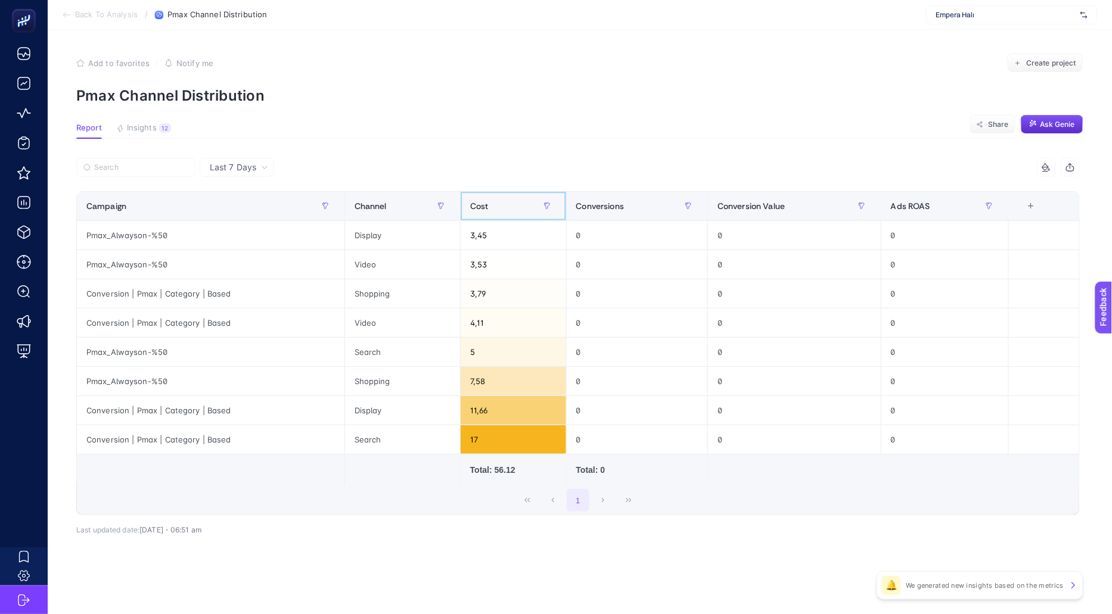
click at [487, 203] on div "Cost" at bounding box center [513, 206] width 86 height 19
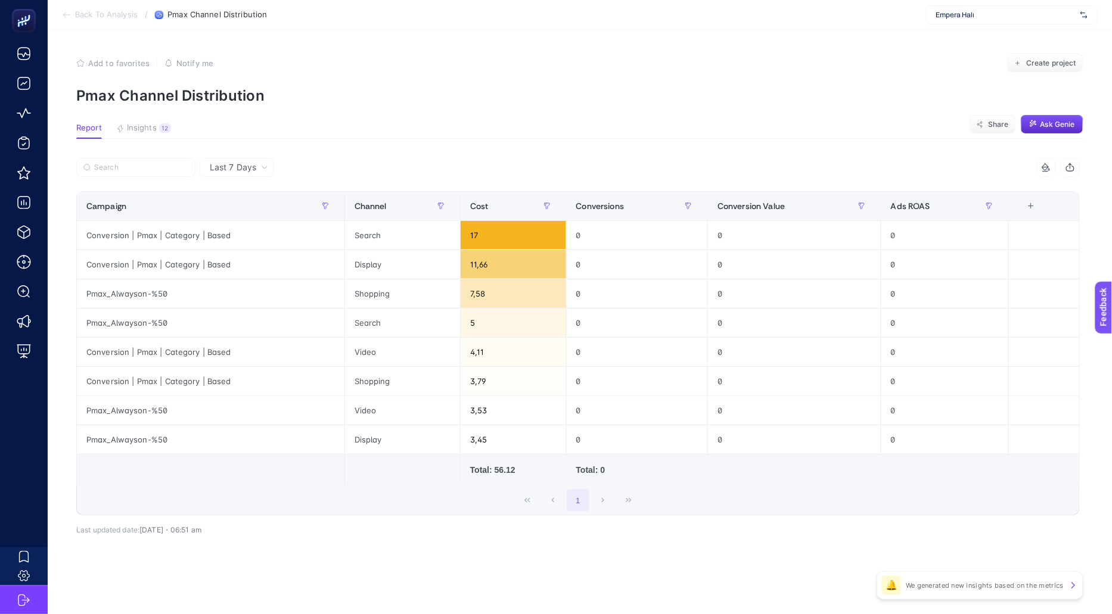
click at [248, 164] on span "Last 7 Days" at bounding box center [233, 167] width 46 height 12
click at [276, 481] on td at bounding box center [211, 470] width 268 height 32
click at [125, 18] on span "Back To Analysis" at bounding box center [106, 15] width 63 height 10
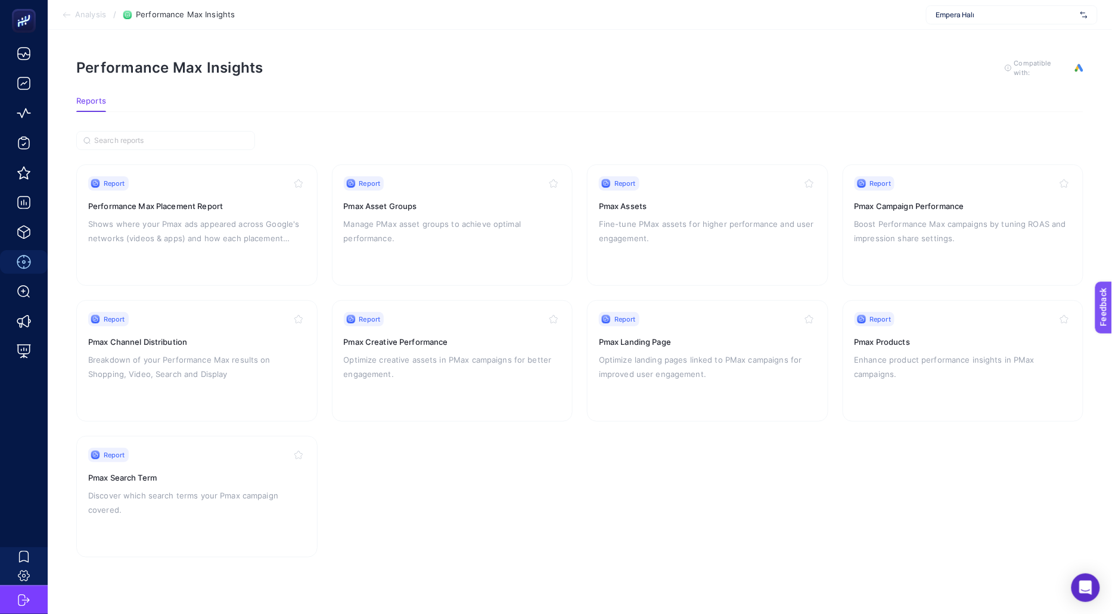
click at [82, 15] on span "Analysis" at bounding box center [90, 15] width 31 height 10
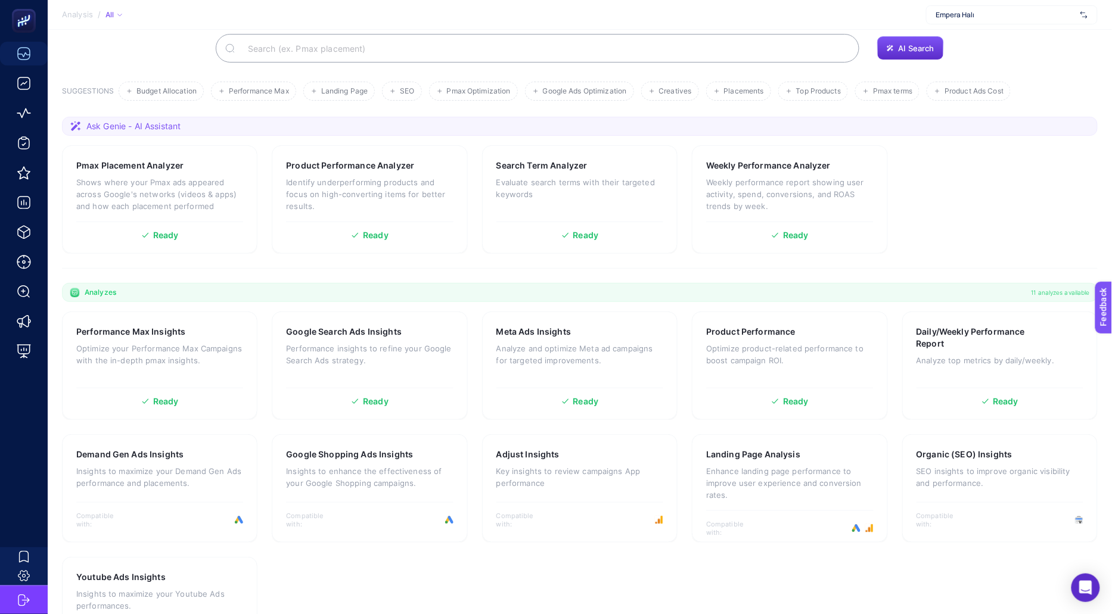
scroll to position [96, 0]
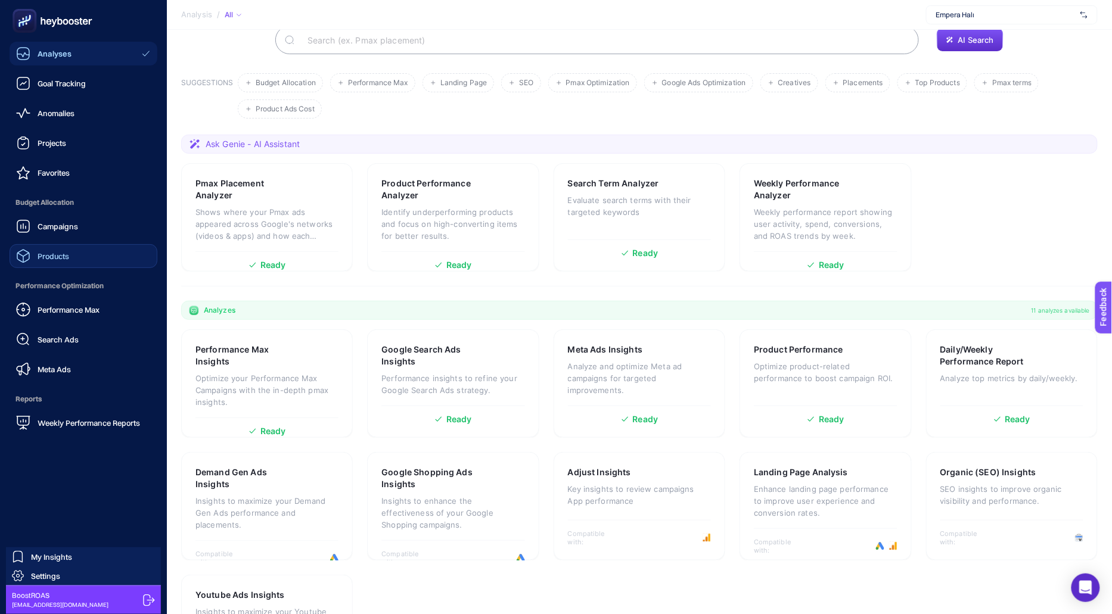
click at [75, 262] on link "Products" at bounding box center [84, 256] width 148 height 24
